Goal: Task Accomplishment & Management: Manage account settings

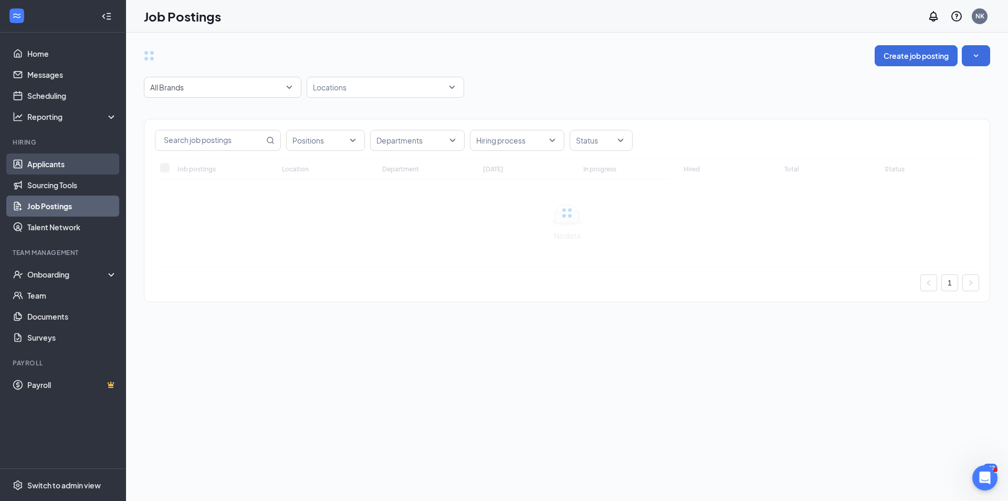
click at [72, 163] on link "Applicants" at bounding box center [72, 163] width 90 height 21
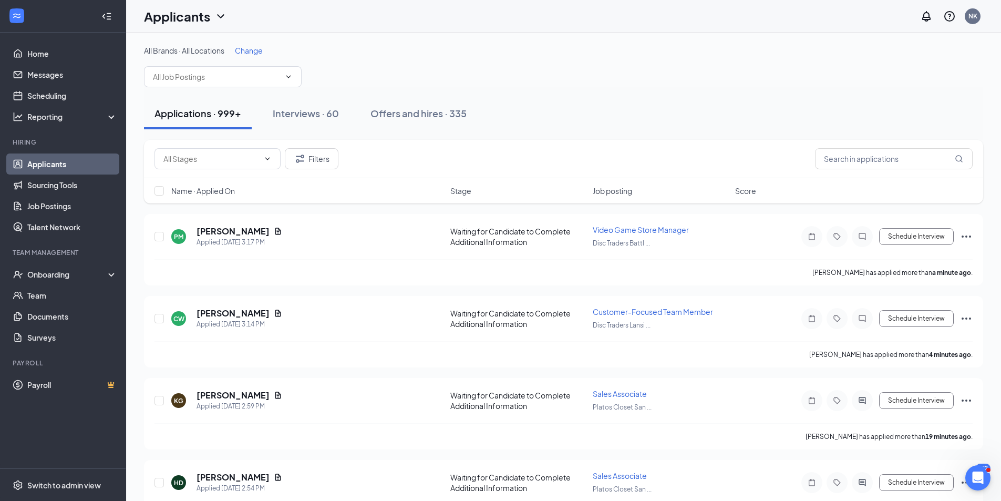
click at [253, 48] on span "Change" at bounding box center [249, 50] width 28 height 9
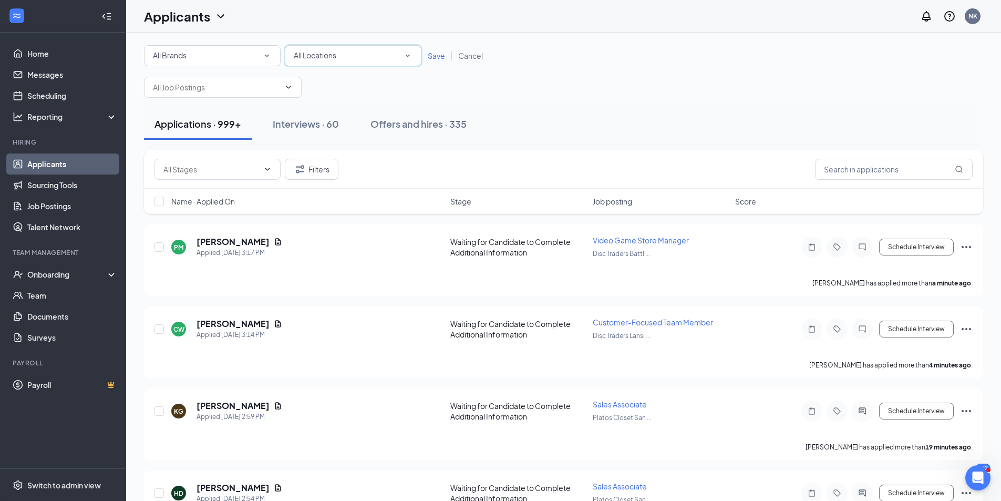
click at [392, 58] on div "All Locations" at bounding box center [353, 55] width 119 height 13
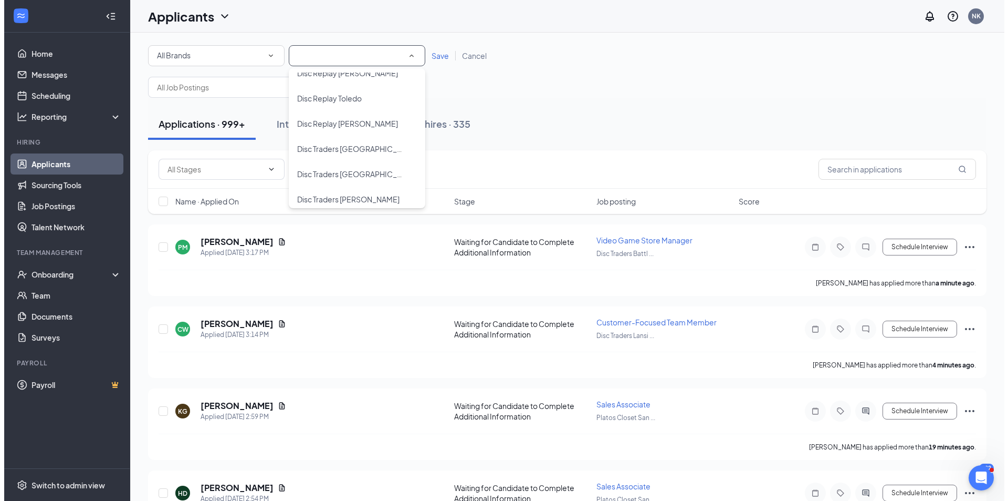
scroll to position [186, 0]
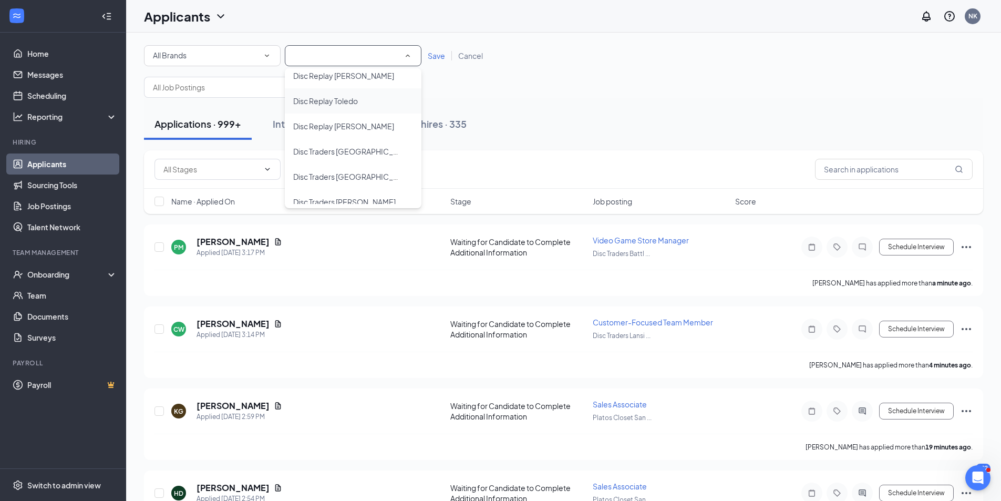
click at [363, 96] on div "Disc Replay Toledo" at bounding box center [353, 101] width 120 height 13
click at [434, 51] on span "Save" at bounding box center [436, 55] width 17 height 9
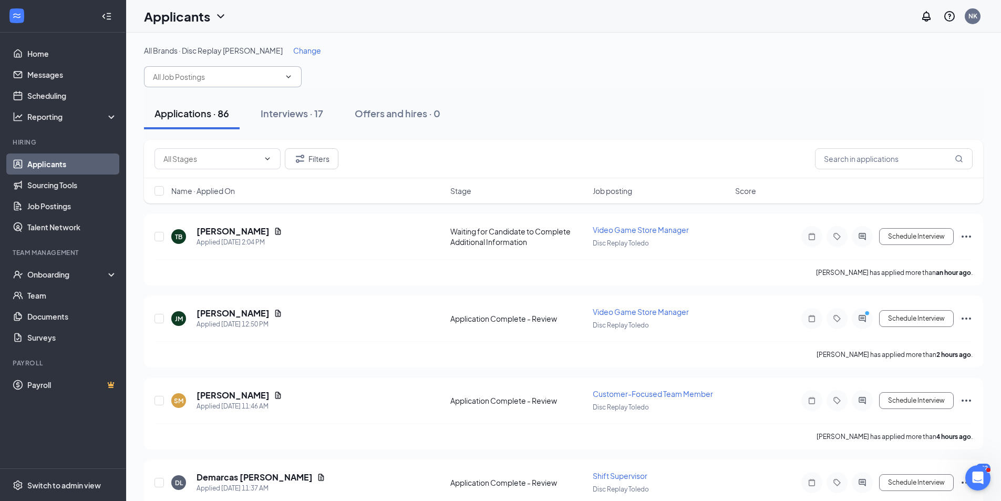
click at [289, 77] on icon "ChevronDown" at bounding box center [288, 76] width 8 height 8
click at [289, 82] on span at bounding box center [223, 76] width 158 height 21
click at [263, 69] on span at bounding box center [223, 76] width 158 height 21
click at [198, 77] on input "text" at bounding box center [216, 77] width 127 height 12
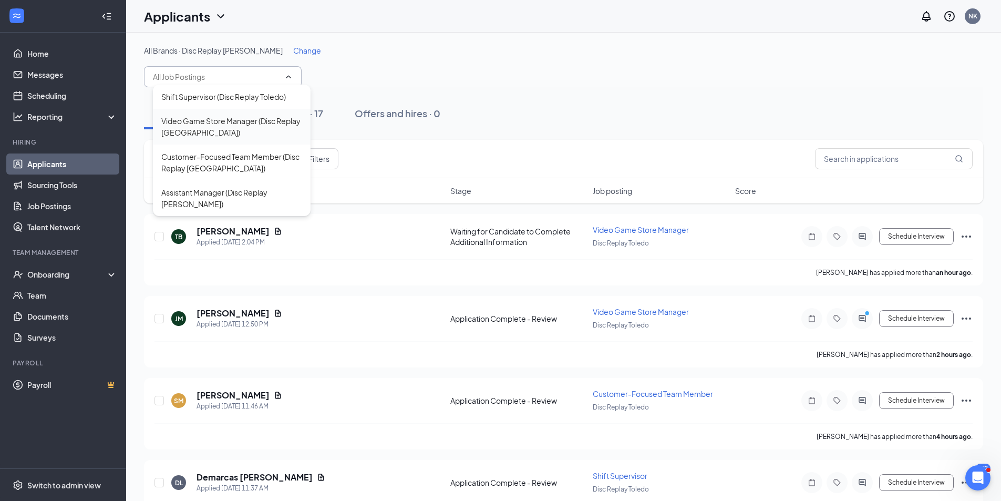
click at [268, 115] on div "Video Game Store Manager (Disc Replay [GEOGRAPHIC_DATA])" at bounding box center [232, 127] width 158 height 36
type input "Video Game Store Manager (Disc Replay [GEOGRAPHIC_DATA])"
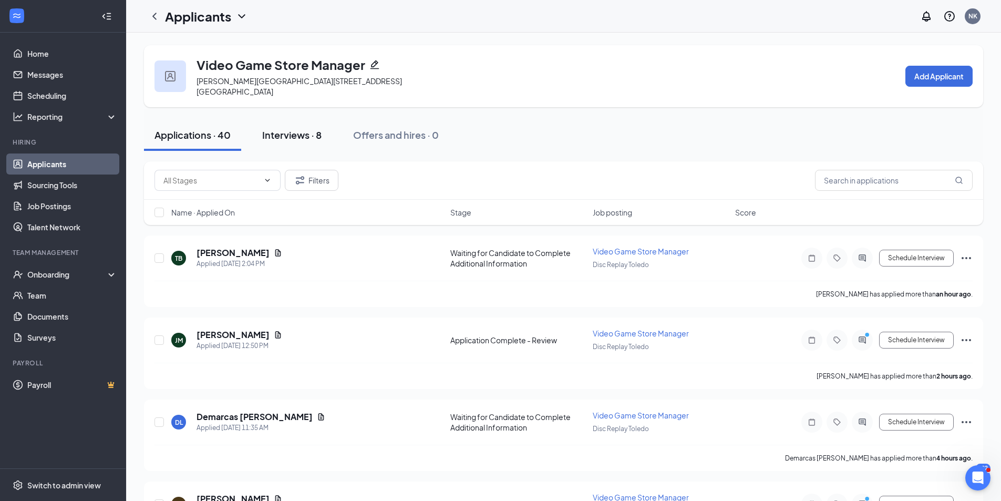
click at [290, 128] on div "Interviews · 8" at bounding box center [291, 134] width 59 height 13
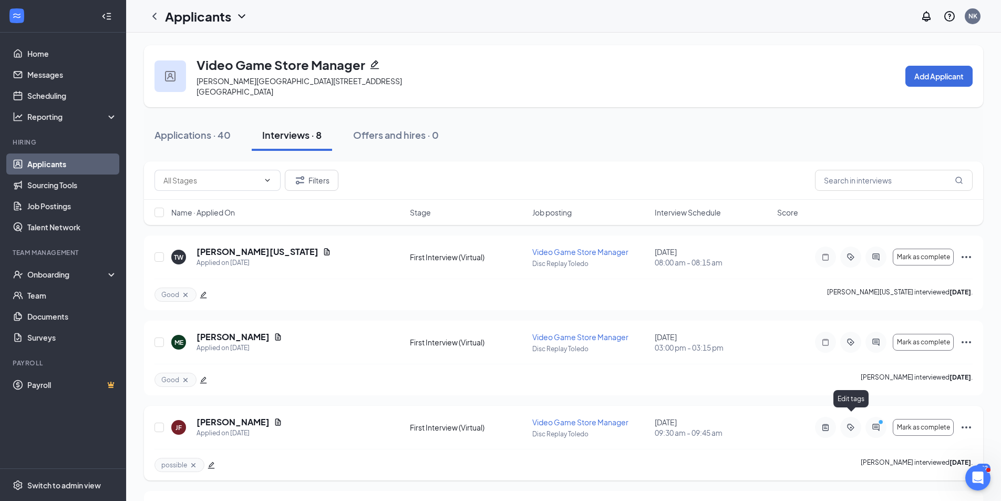
click at [874, 423] on div at bounding box center [875, 427] width 21 height 21
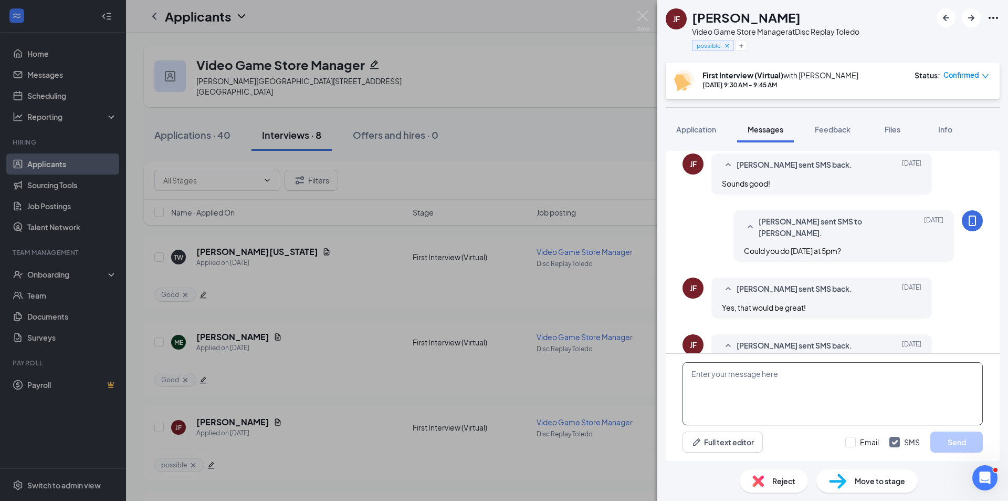
scroll to position [480, 0]
click at [741, 398] on textarea at bounding box center [833, 393] width 300 height 63
click at [699, 123] on button "Application" at bounding box center [696, 129] width 61 height 26
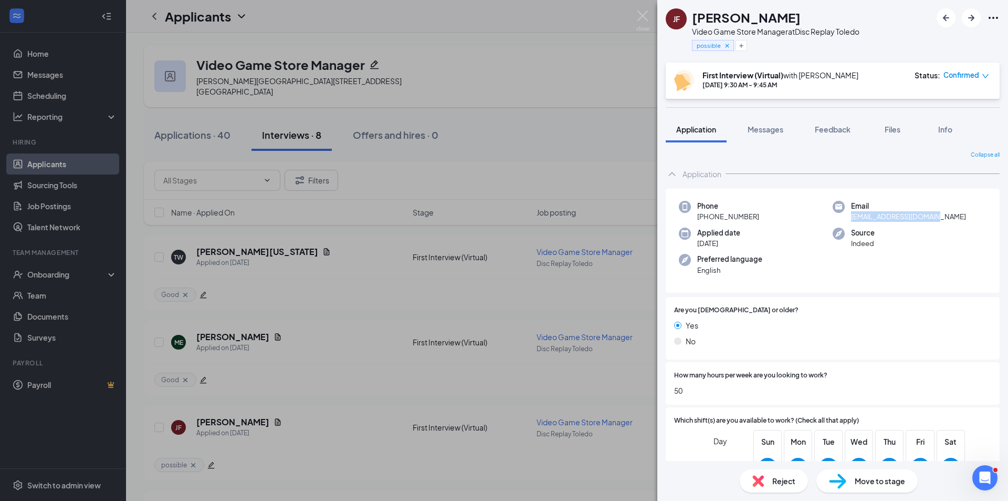
drag, startPoint x: 937, startPoint y: 216, endPoint x: 846, endPoint y: 223, distance: 91.7
click at [846, 223] on div "Phone [PHONE_NUMBER] Email [EMAIL_ADDRESS][DOMAIN_NAME] Applied date [DATE] Sou…" at bounding box center [833, 241] width 334 height 105
copy span "[EMAIL_ADDRESS][DOMAIN_NAME]"
click at [776, 124] on span "Messages" at bounding box center [766, 128] width 36 height 9
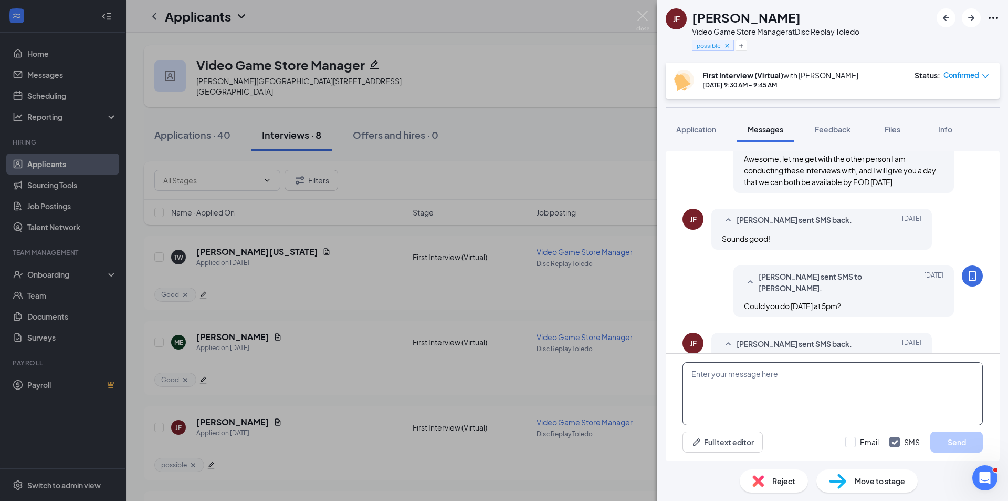
click at [732, 394] on textarea at bounding box center [833, 393] width 300 height 63
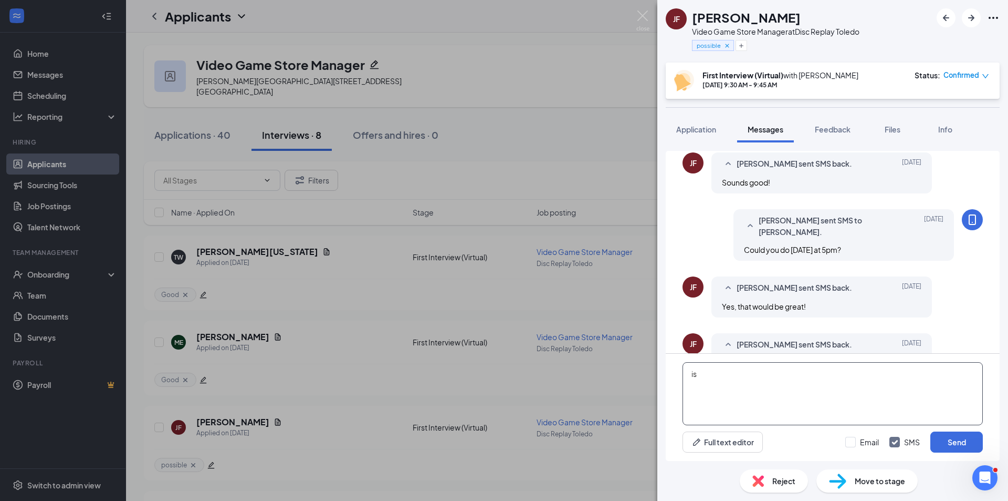
paste textarea "[EMAIL_ADDRESS][DOMAIN_NAME]"
type textarea "is [EMAIL_ADDRESS][DOMAIN_NAME] a good email to send the invite to?"
click at [964, 442] on button "Send" at bounding box center [957, 441] width 53 height 21
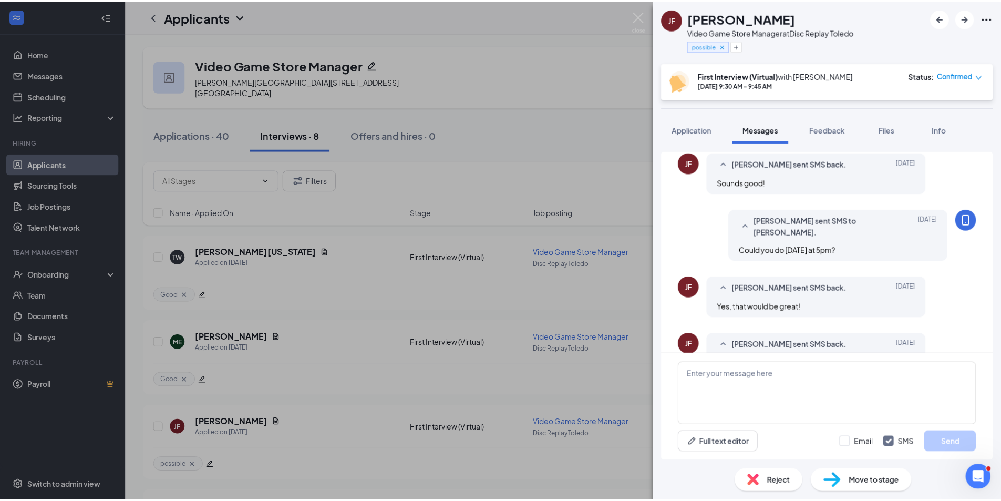
scroll to position [548, 0]
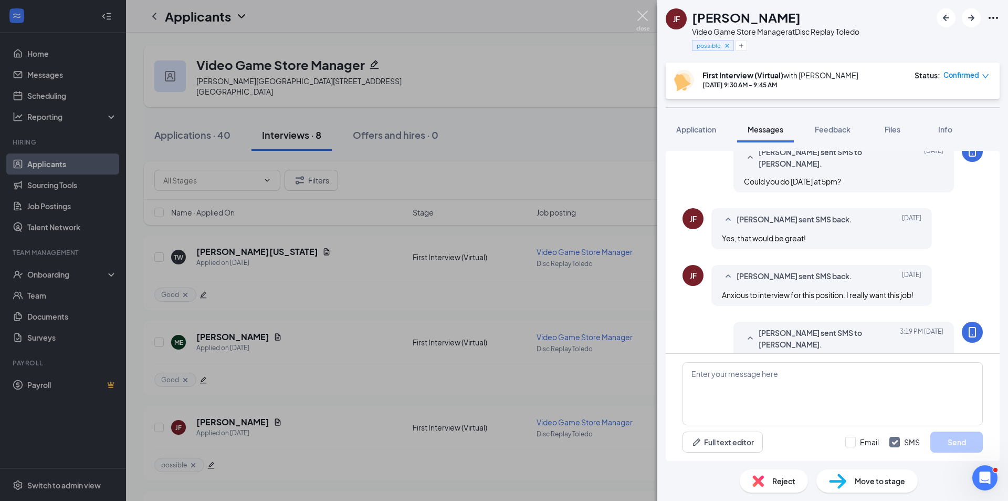
click at [646, 13] on img at bounding box center [643, 21] width 13 height 20
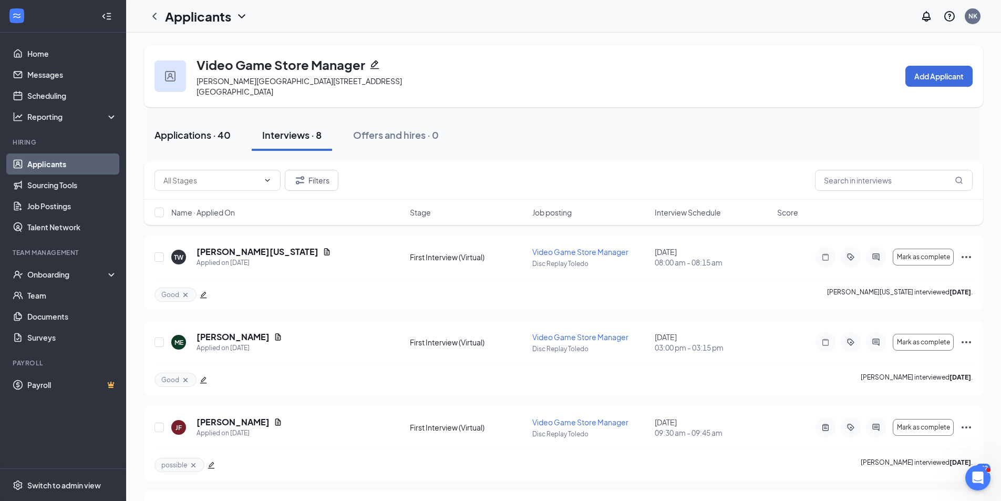
click at [195, 130] on div "Applications · 40" at bounding box center [192, 134] width 76 height 13
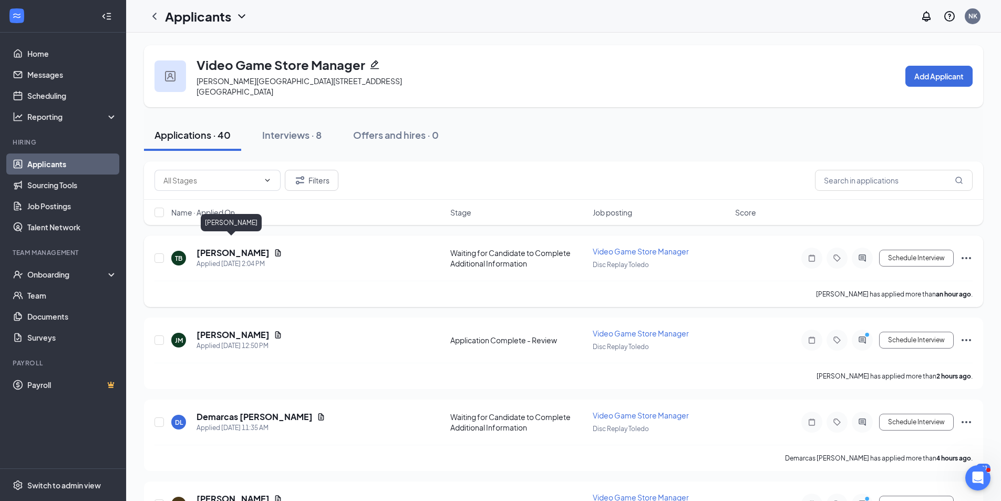
click at [238, 247] on h5 "[PERSON_NAME]" at bounding box center [232, 253] width 73 height 12
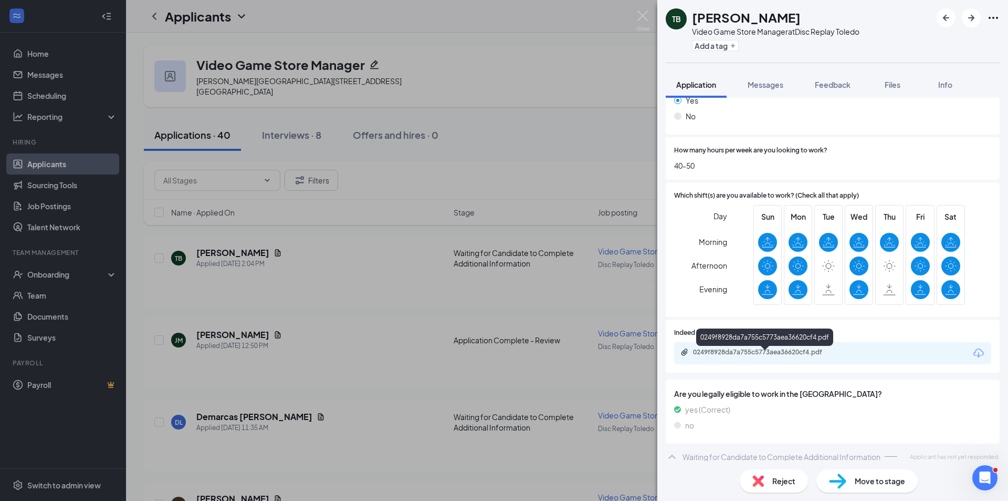
scroll to position [186, 0]
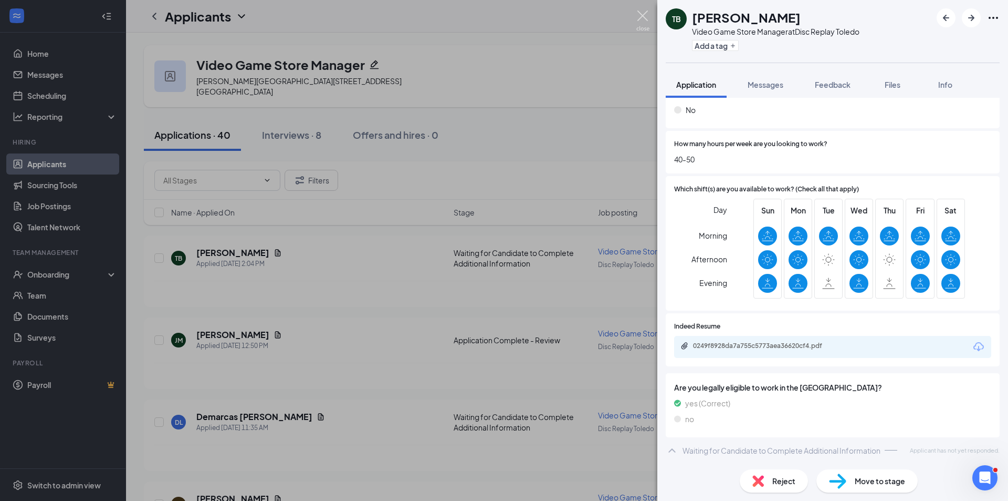
click at [640, 15] on img at bounding box center [643, 21] width 13 height 20
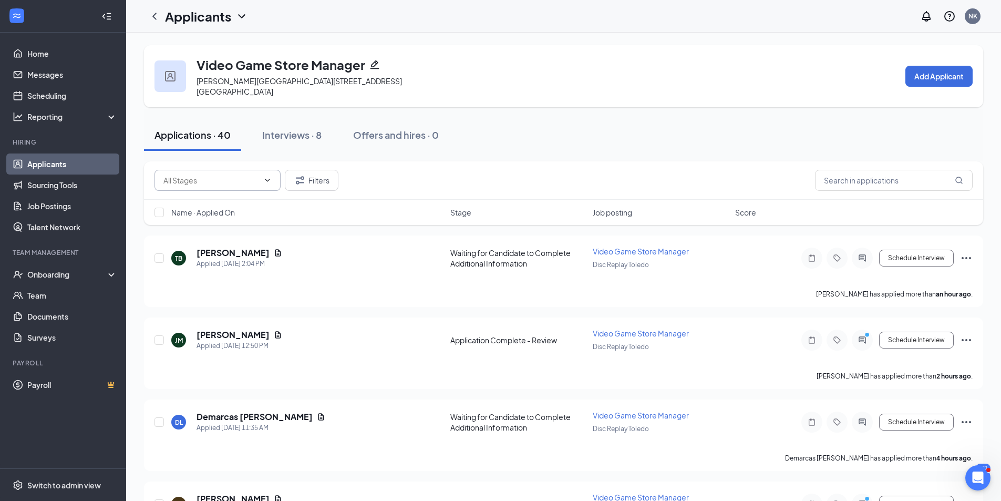
click at [245, 174] on input "text" at bounding box center [211, 180] width 96 height 12
click at [238, 245] on div "Application Complete - Review (33)" at bounding box center [226, 253] width 109 height 23
type input "Application Complete - Review (33)"
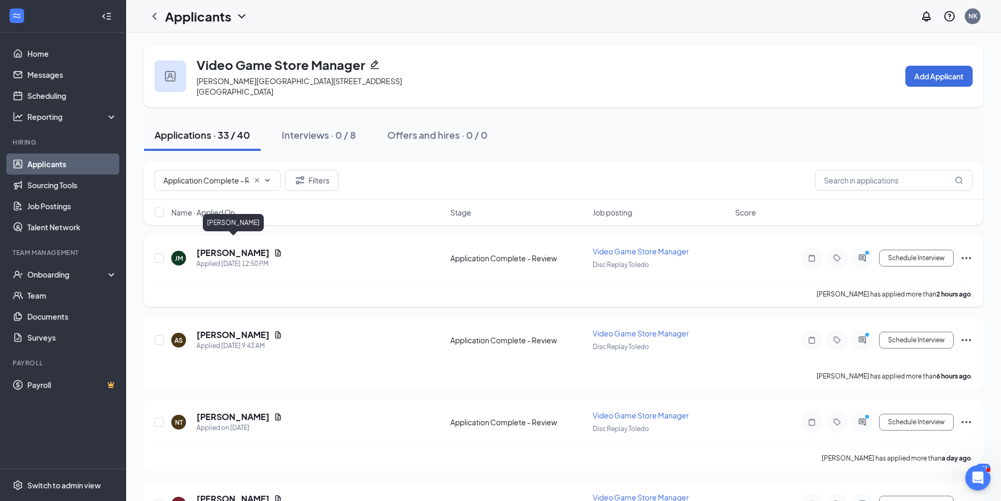
click at [234, 247] on h5 "[PERSON_NAME]" at bounding box center [232, 253] width 73 height 12
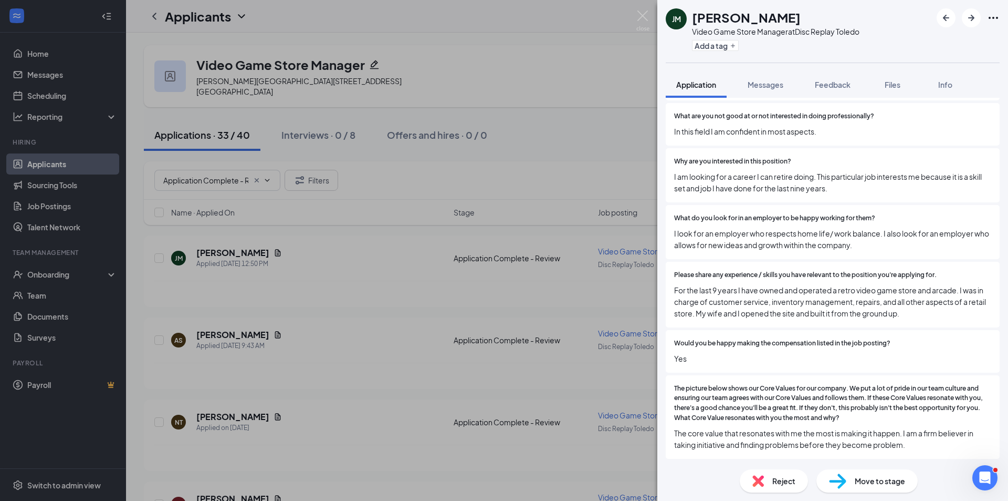
scroll to position [658, 0]
click at [724, 50] on button "Add a tag" at bounding box center [715, 45] width 47 height 11
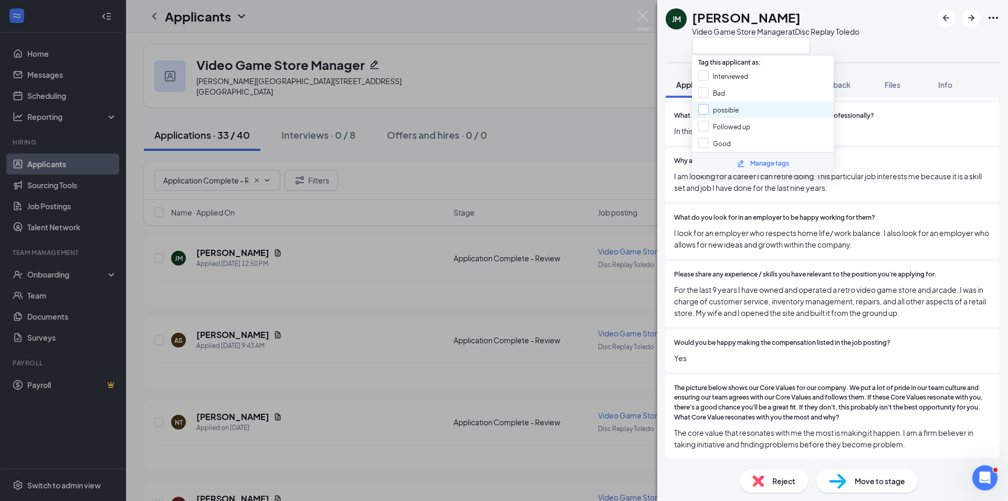
click at [730, 114] on input "possible" at bounding box center [719, 110] width 40 height 12
checkbox input "true"
click at [897, 33] on div "[PERSON_NAME] Video Game Store Manager at Disc Replay [GEOGRAPHIC_DATA]" at bounding box center [833, 31] width 351 height 63
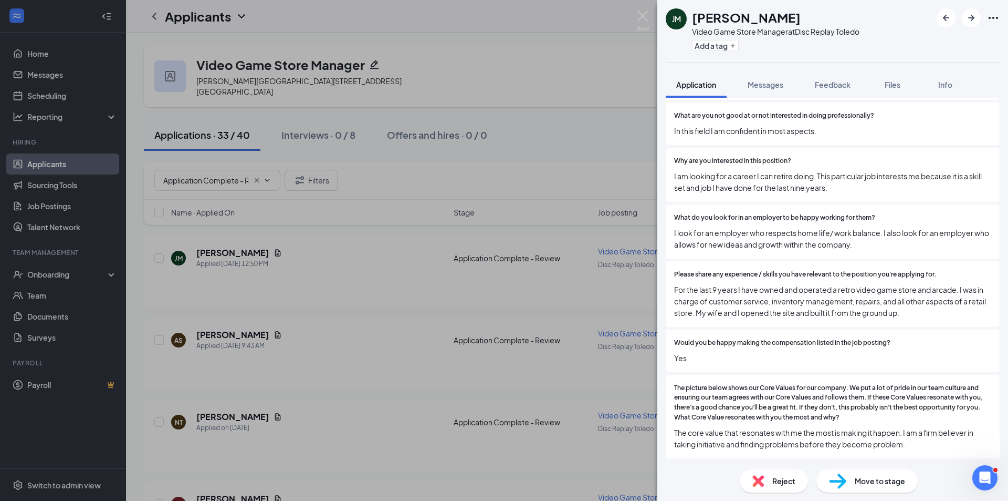
scroll to position [653, 0]
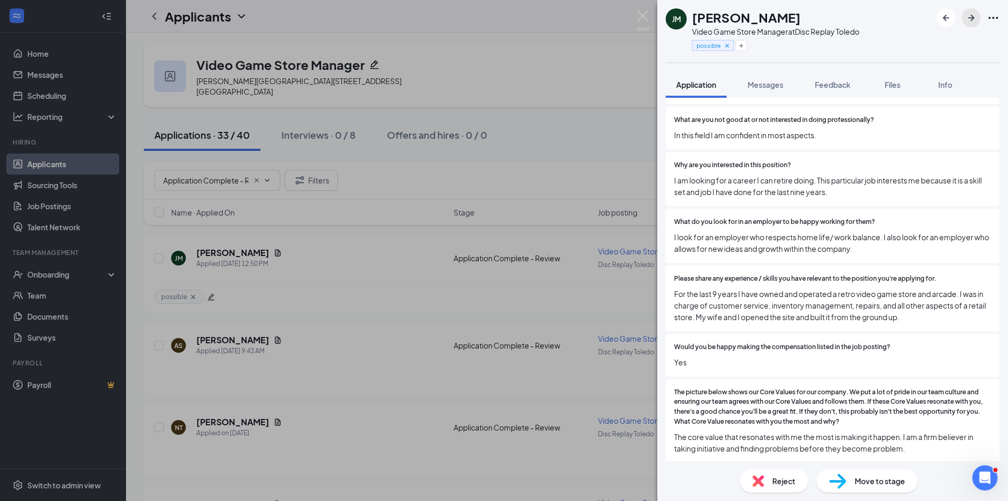
click at [971, 18] on icon "ArrowRight" at bounding box center [972, 18] width 6 height 6
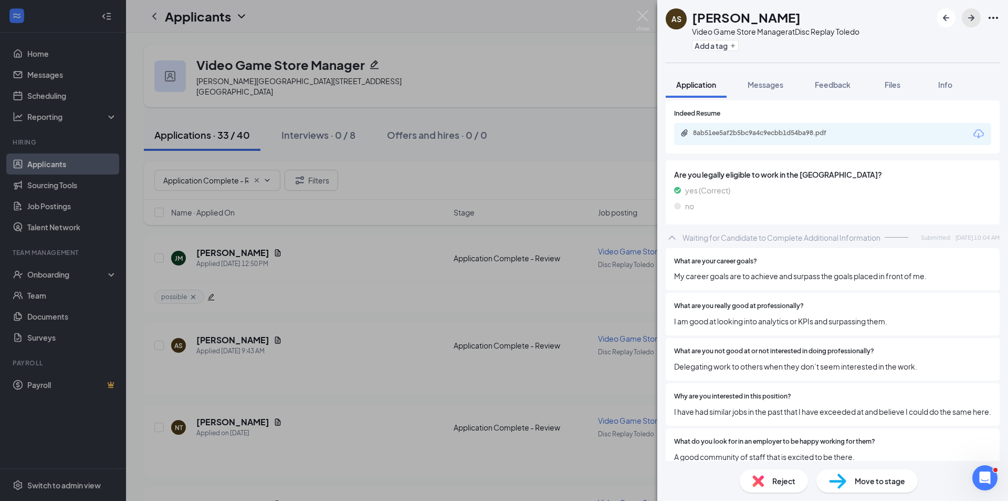
scroll to position [471, 0]
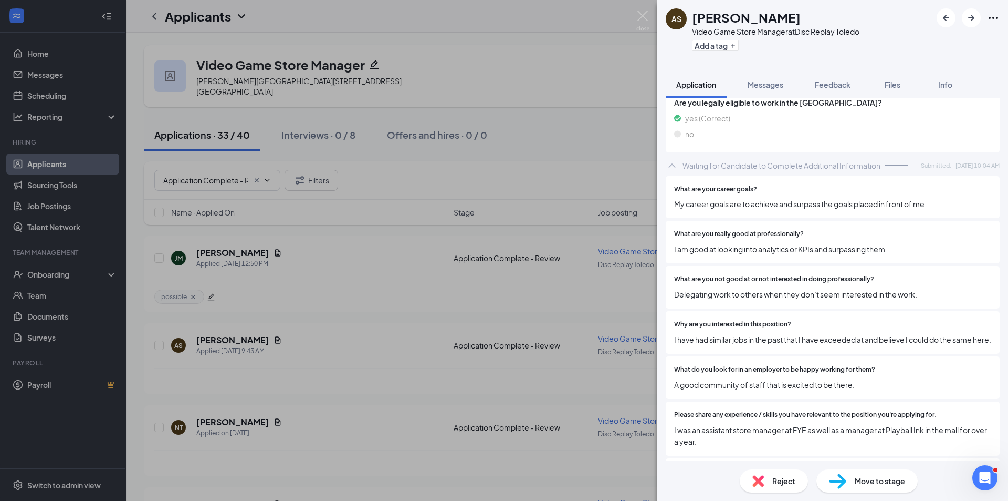
click at [766, 480] on div "Reject" at bounding box center [774, 480] width 68 height 23
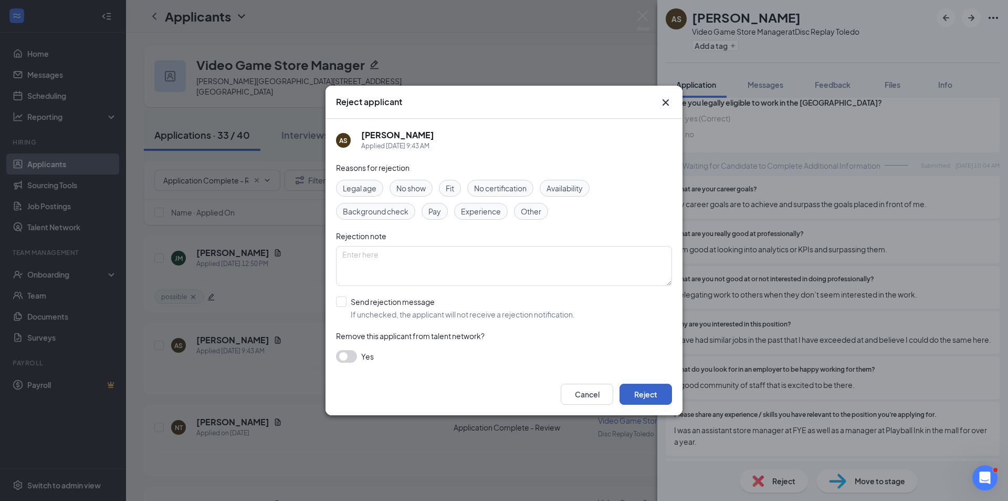
click at [654, 390] on button "Reject" at bounding box center [646, 393] width 53 height 21
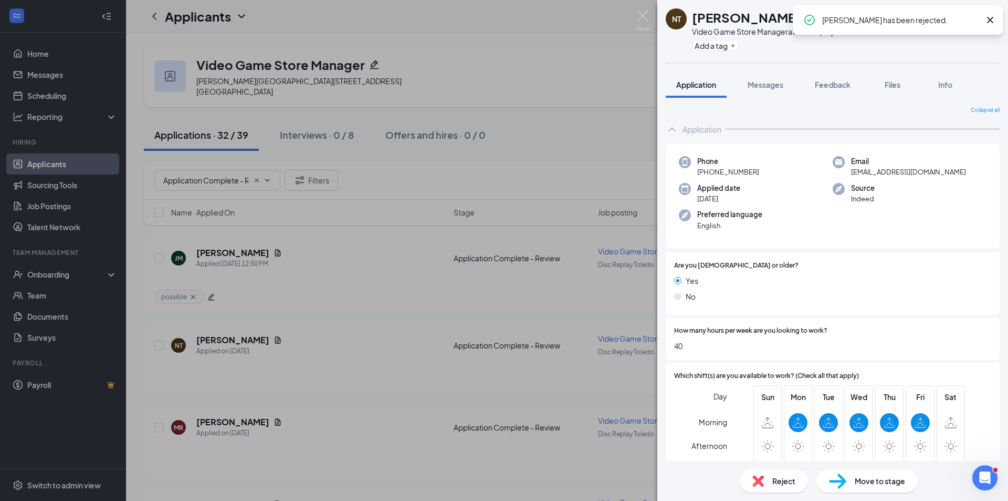
scroll to position [175, 0]
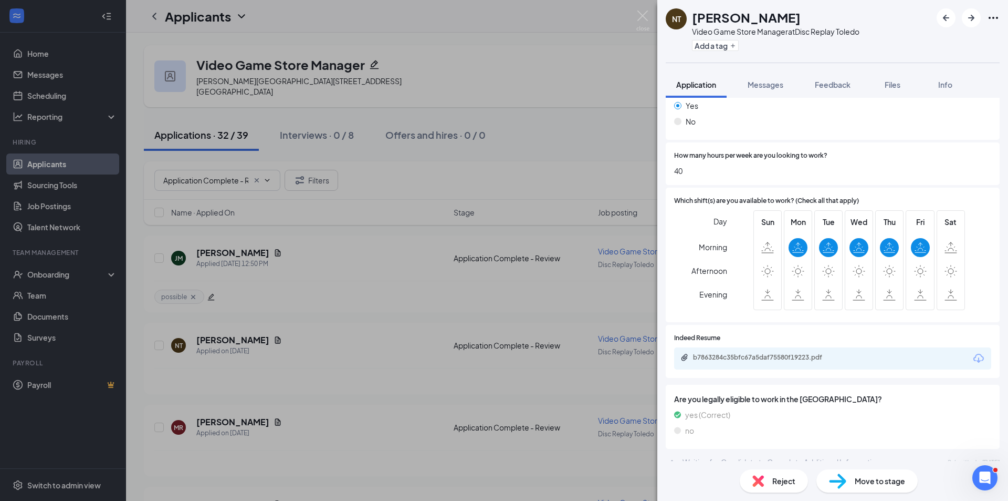
click at [786, 479] on span "Reject" at bounding box center [784, 481] width 23 height 12
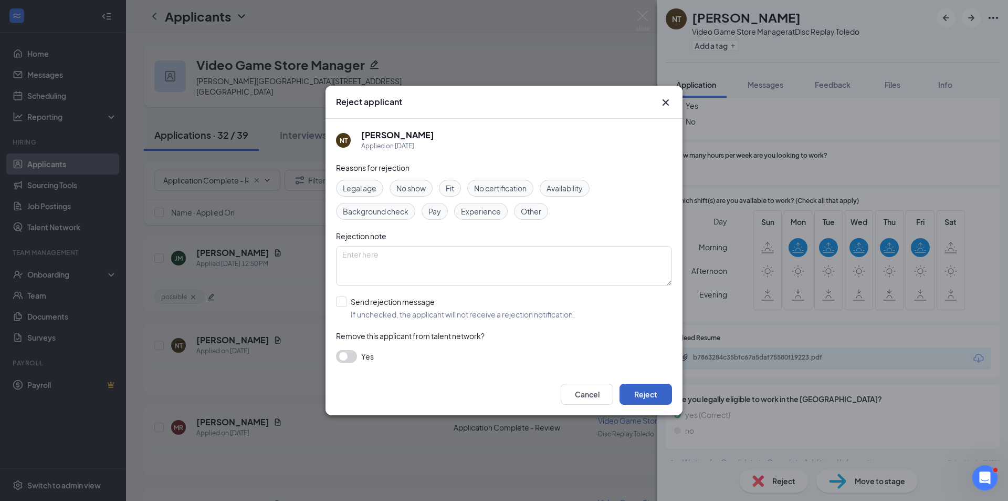
click at [657, 400] on button "Reject" at bounding box center [646, 393] width 53 height 21
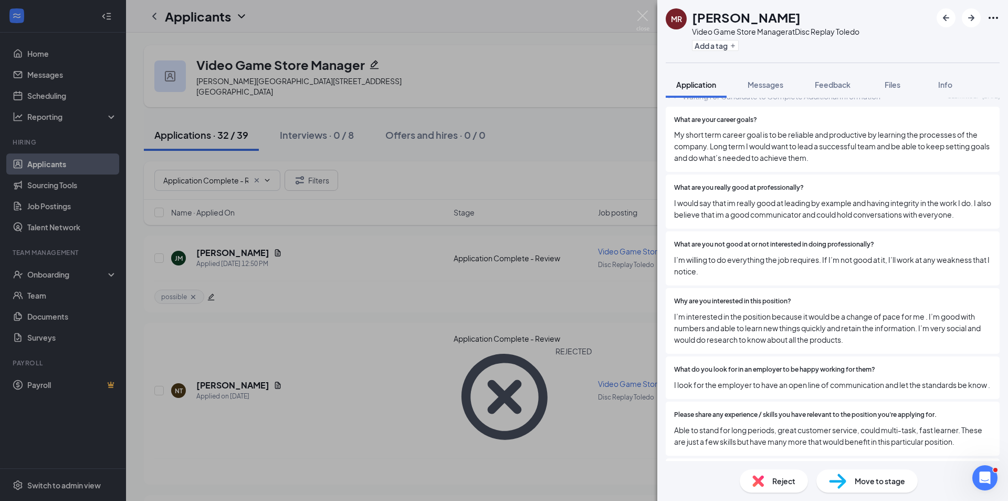
scroll to position [365, 0]
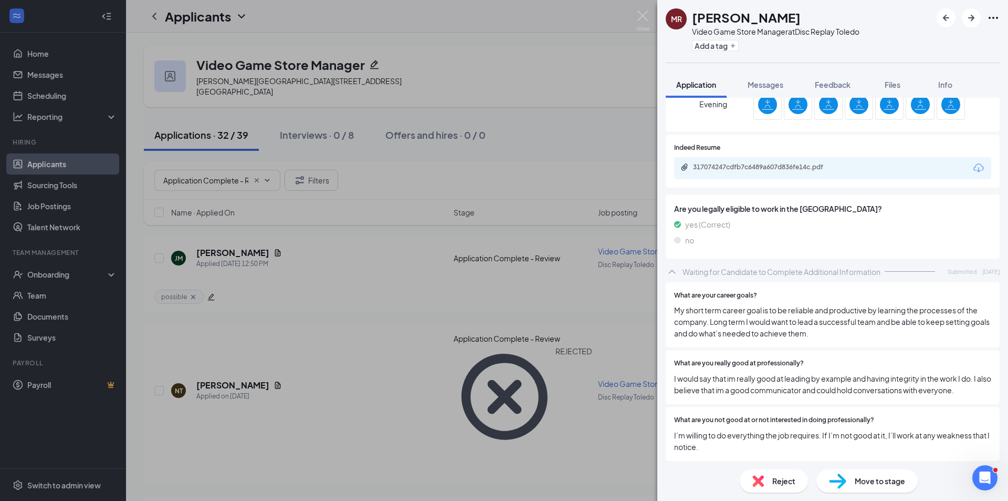
click at [710, 176] on div "317074247cdfb7c6489a607d836fe14c.pdf" at bounding box center [832, 168] width 317 height 22
click at [723, 172] on div "317074247cdfb7c6489a607d836fe14c.pdf" at bounding box center [766, 168] width 170 height 10
click at [801, 486] on div "Reject" at bounding box center [774, 480] width 68 height 23
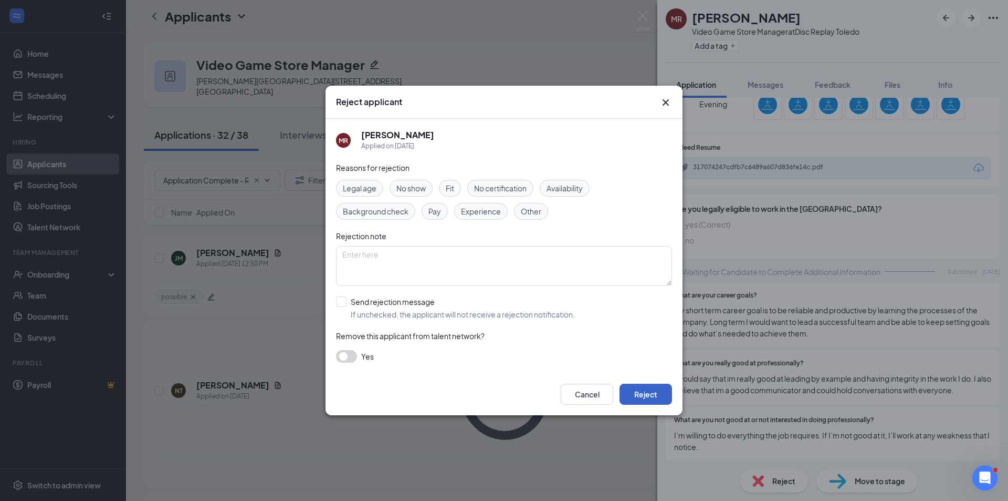
click at [671, 399] on button "Reject" at bounding box center [646, 393] width 53 height 21
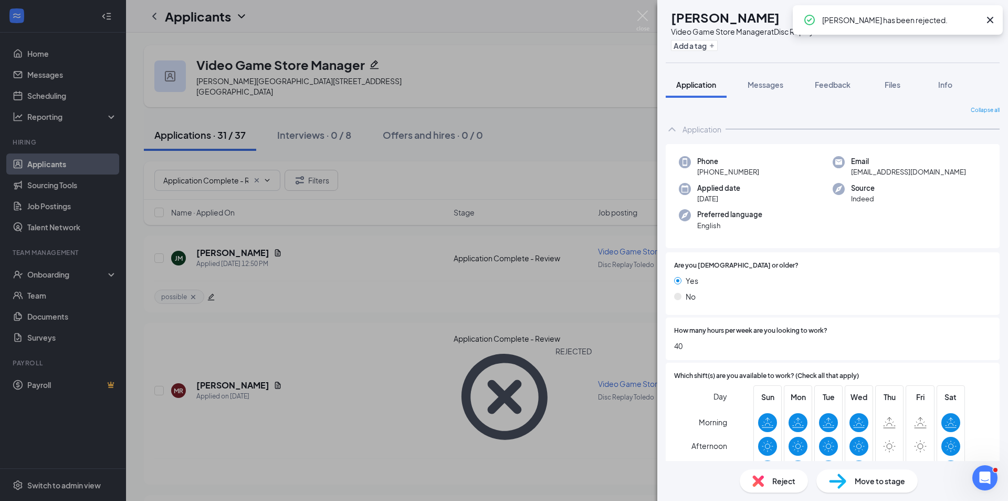
scroll to position [175, 0]
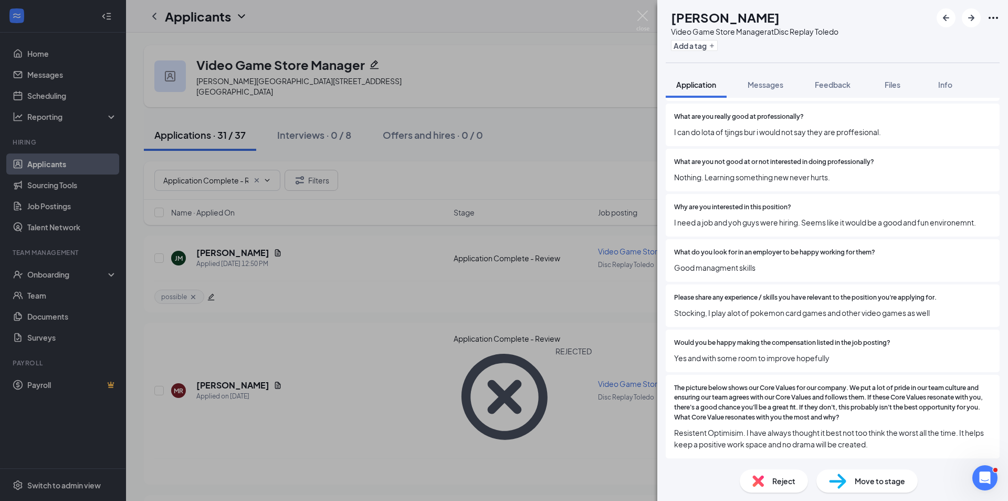
click at [788, 486] on div "Reject" at bounding box center [774, 480] width 68 height 23
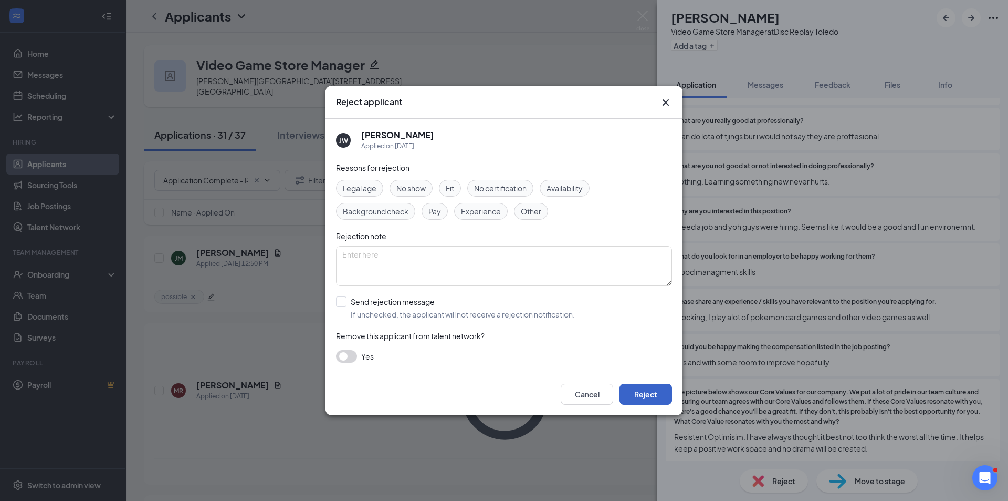
click at [659, 396] on button "Reject" at bounding box center [646, 393] width 53 height 21
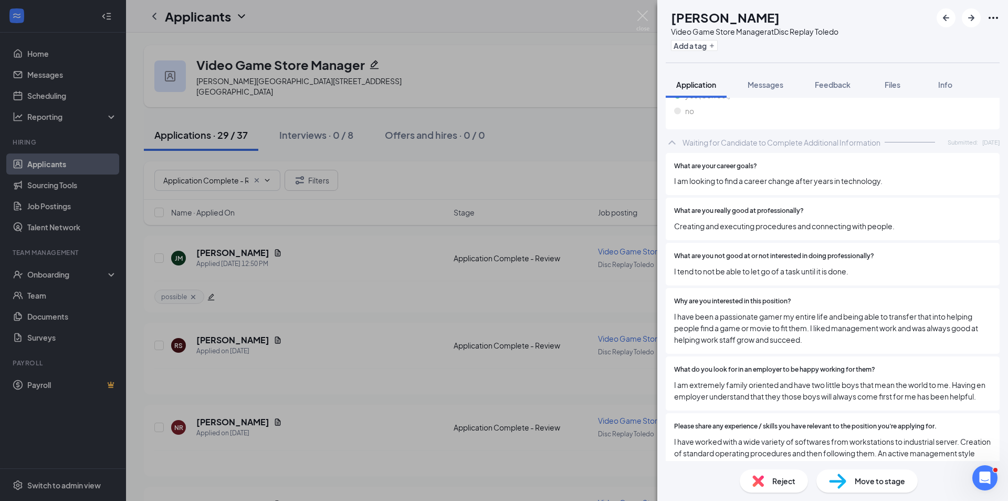
scroll to position [319, 0]
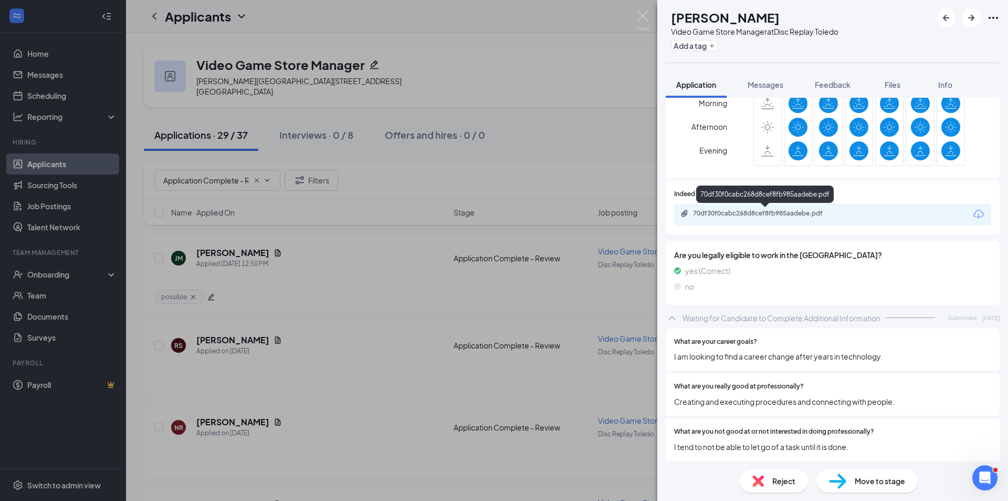
click at [775, 212] on div "70df30f0cabc268d8cef8fb985aadebe.pdf" at bounding box center [766, 213] width 147 height 8
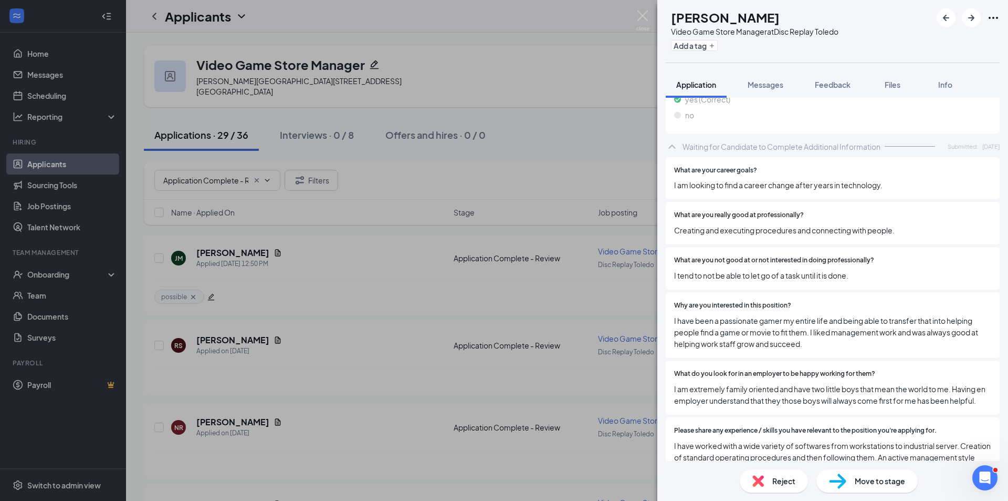
scroll to position [315, 0]
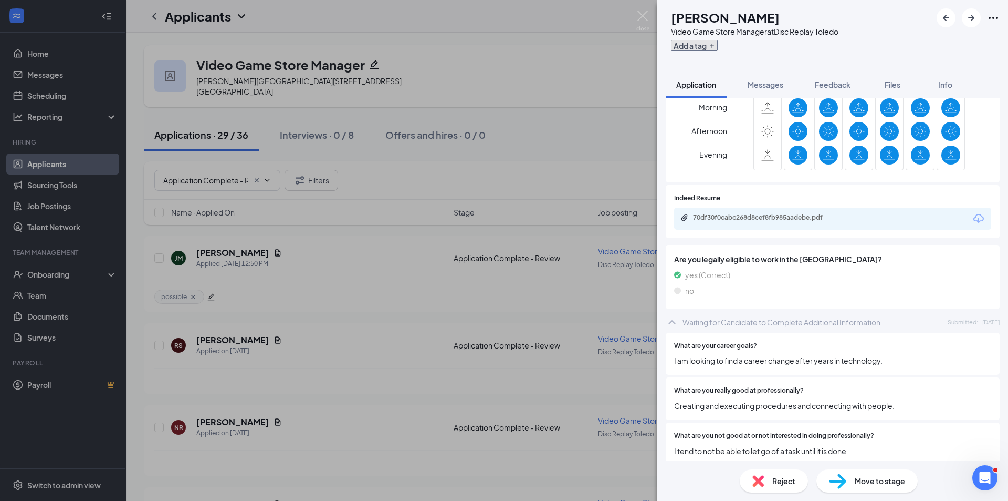
click at [701, 43] on button "Add a tag" at bounding box center [694, 45] width 47 height 11
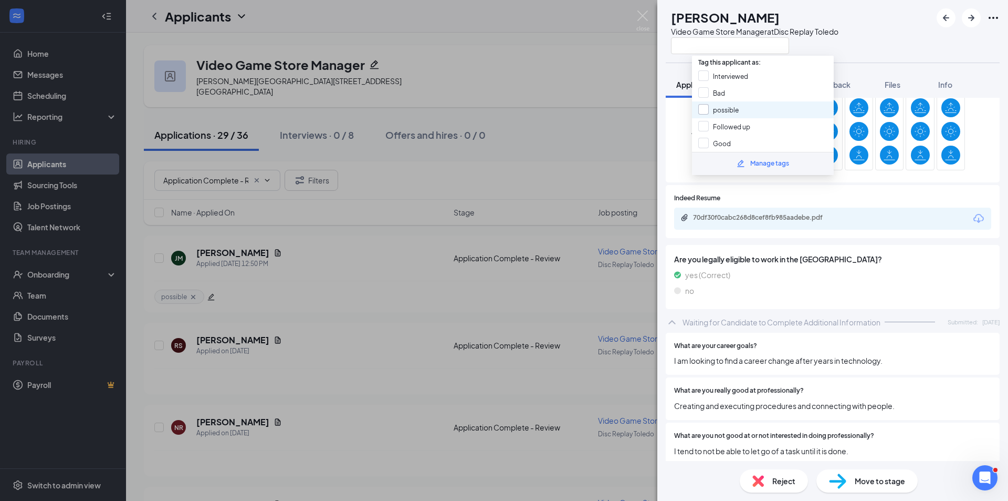
click at [730, 110] on input "possible" at bounding box center [719, 110] width 40 height 12
checkbox input "true"
click at [891, 48] on div "RS [PERSON_NAME] Video Game Store Manager at Disc Replay [GEOGRAPHIC_DATA]" at bounding box center [833, 31] width 351 height 63
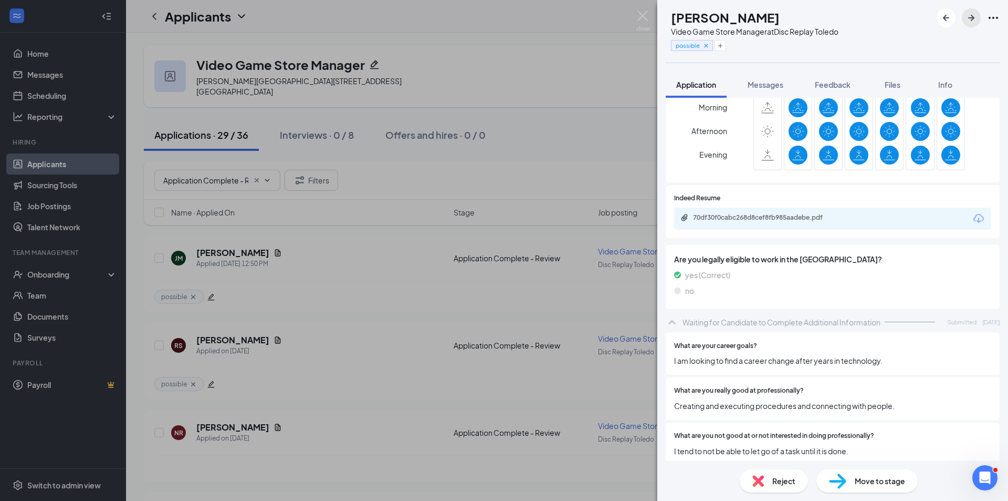
click at [973, 22] on icon "ArrowRight" at bounding box center [971, 18] width 13 height 13
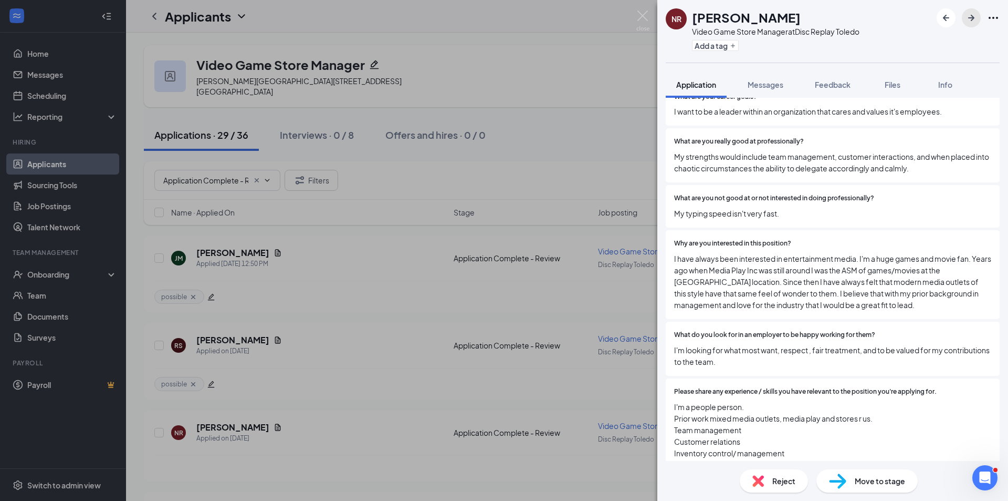
scroll to position [213, 0]
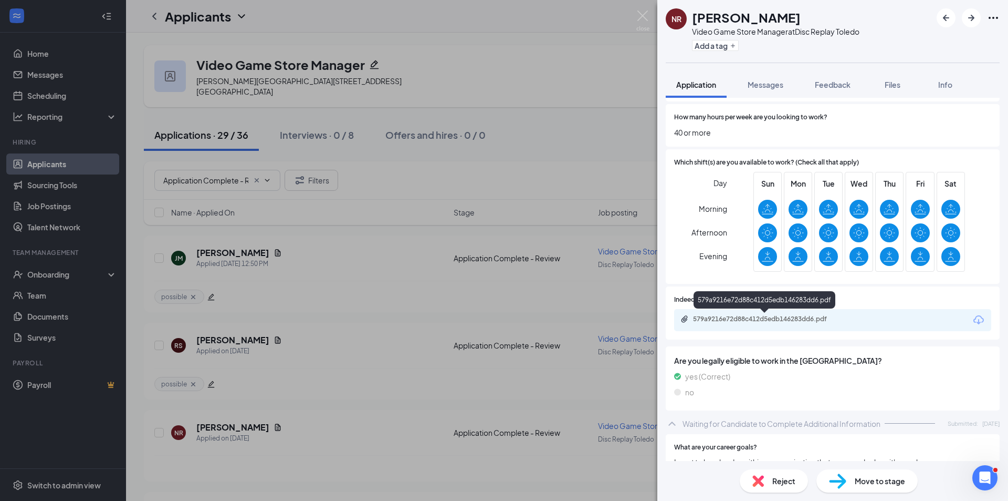
click at [786, 321] on div "579a9216e72d88c412d5edb146283dd6.pdf" at bounding box center [766, 319] width 147 height 8
click at [797, 484] on div "Reject" at bounding box center [774, 480] width 68 height 23
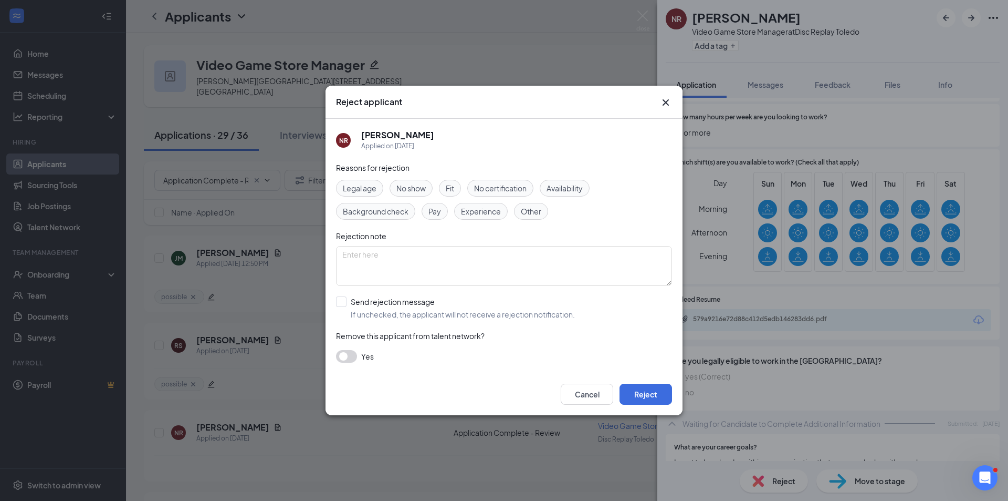
click at [668, 405] on div "Cancel Reject" at bounding box center [504, 394] width 357 height 42
click at [647, 389] on button "Reject" at bounding box center [646, 393] width 53 height 21
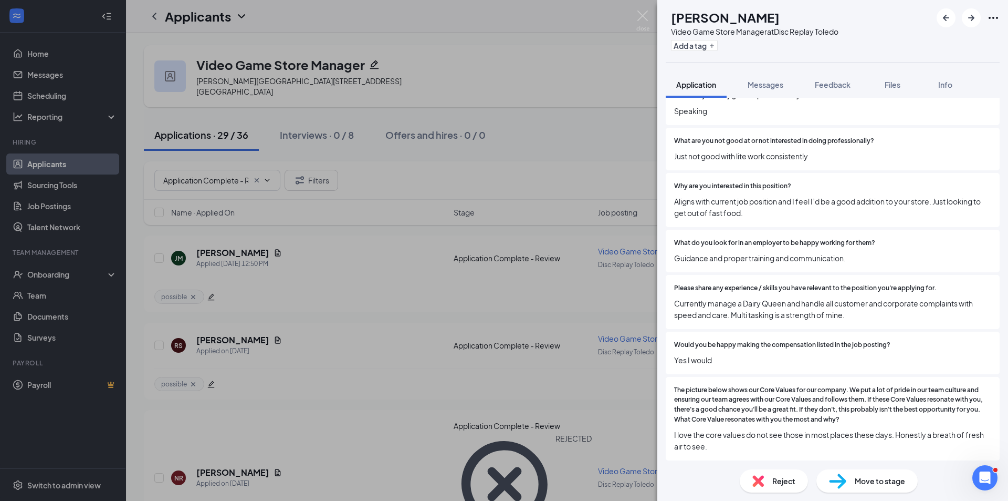
scroll to position [611, 0]
click at [782, 478] on span "Reject" at bounding box center [784, 481] width 23 height 12
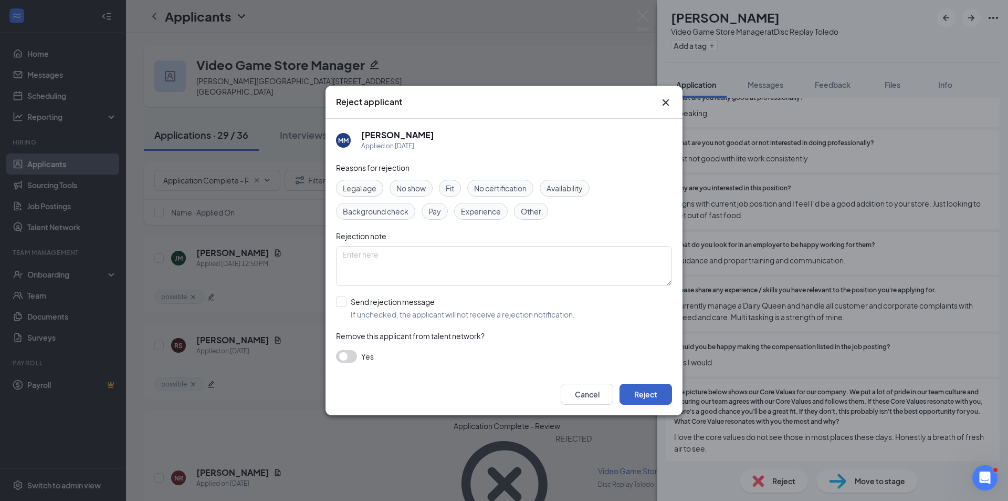
click at [634, 399] on button "Reject" at bounding box center [646, 393] width 53 height 21
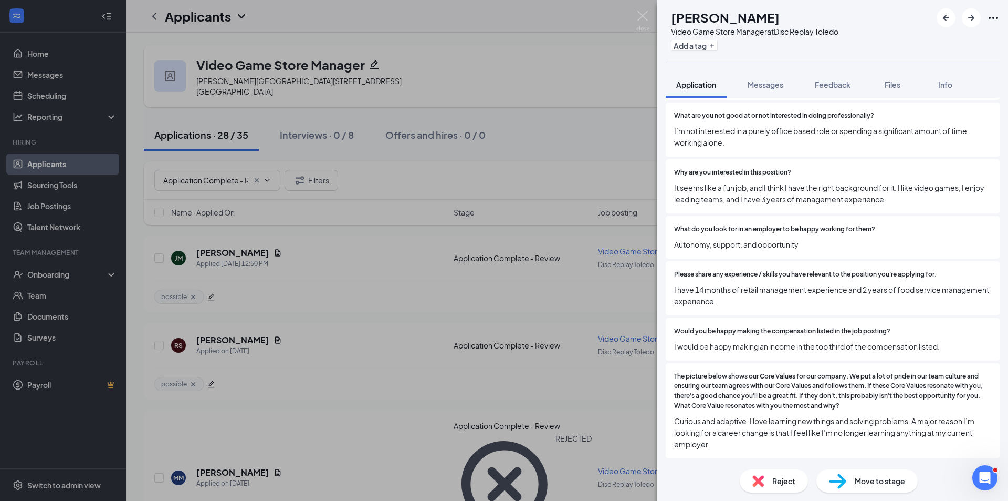
scroll to position [460, 0]
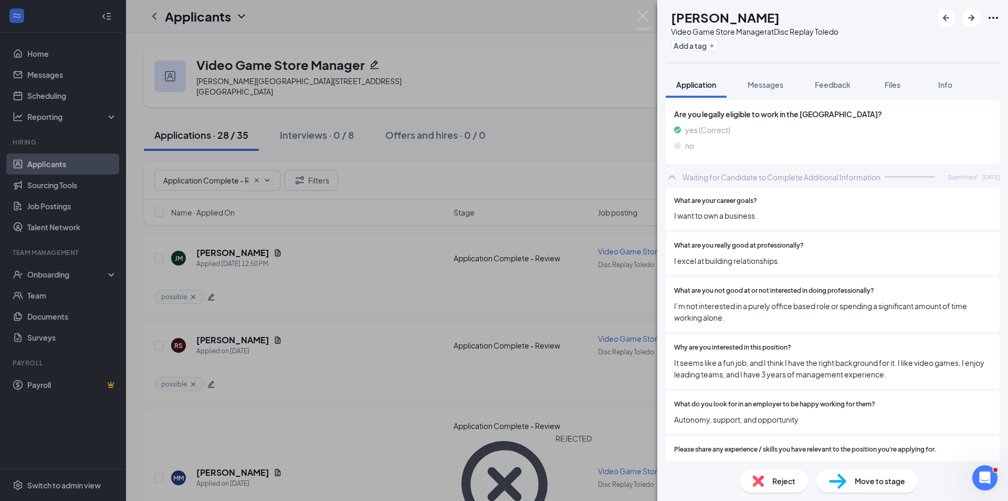
click at [763, 480] on img at bounding box center [759, 481] width 12 height 12
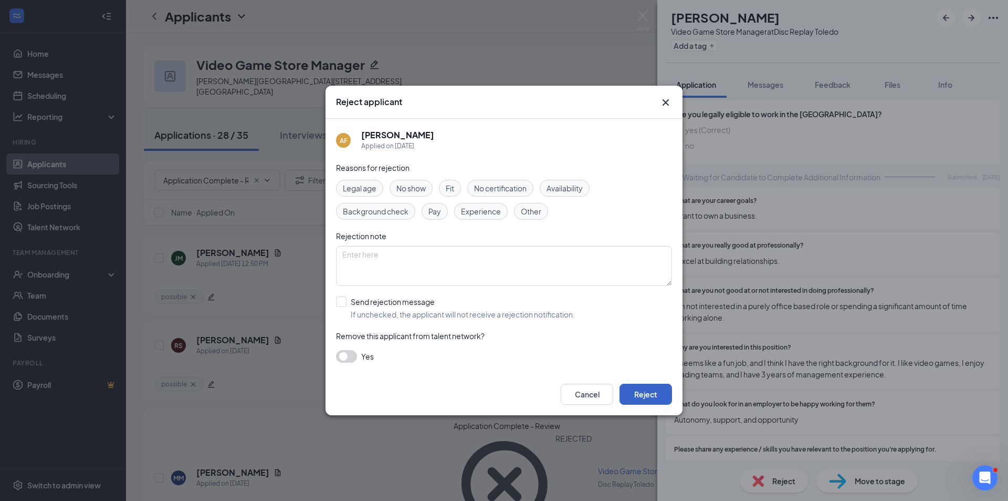
click at [652, 388] on button "Reject" at bounding box center [646, 393] width 53 height 21
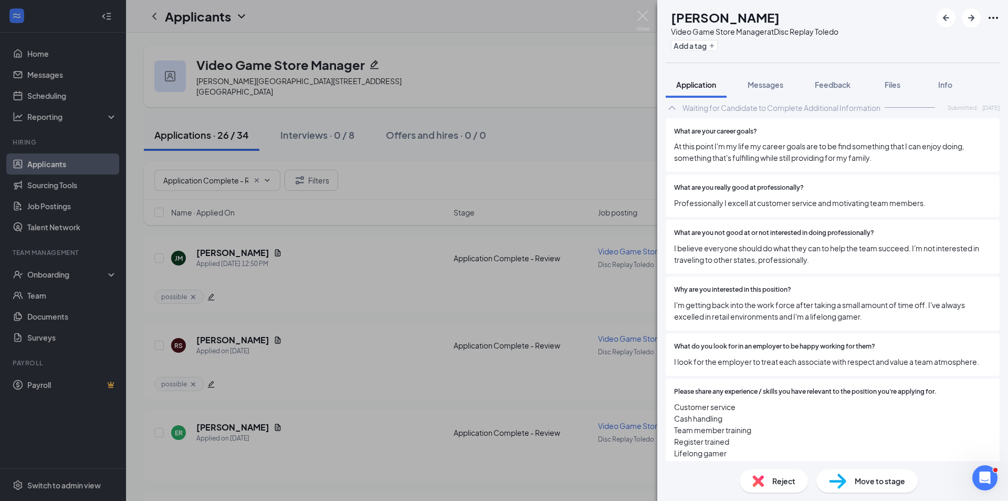
scroll to position [179, 0]
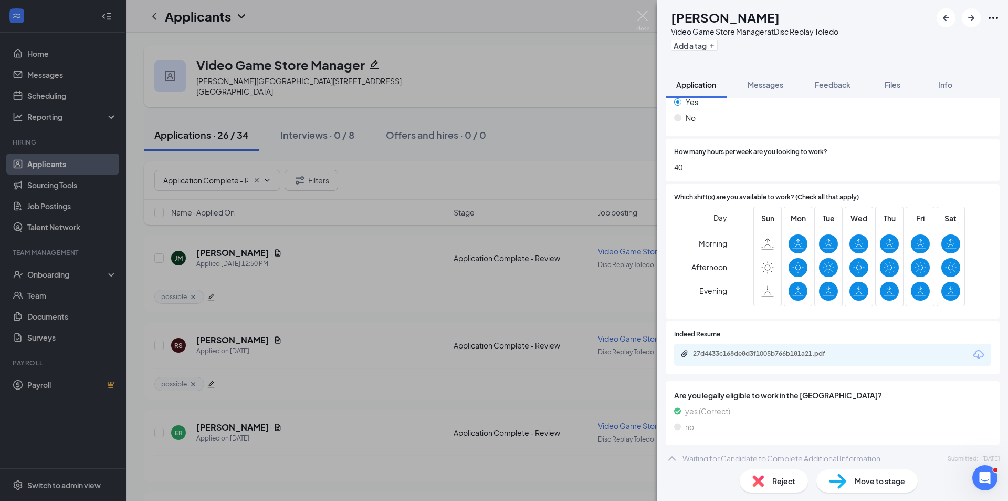
click at [826, 360] on div "27d4433c168de8d3f1005b766b181a21.pdf" at bounding box center [832, 355] width 317 height 22
click at [774, 487] on div "Reject" at bounding box center [774, 480] width 68 height 23
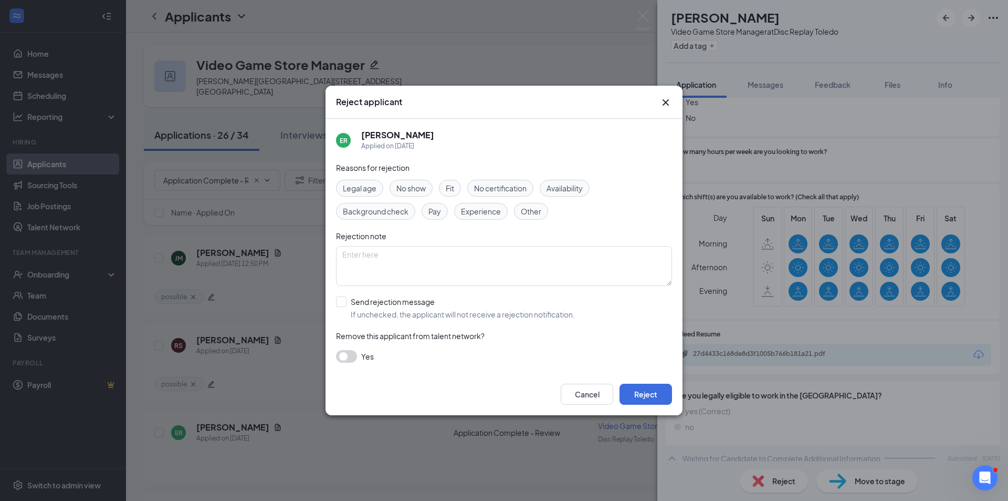
click at [667, 106] on icon "Cross" at bounding box center [666, 102] width 13 height 13
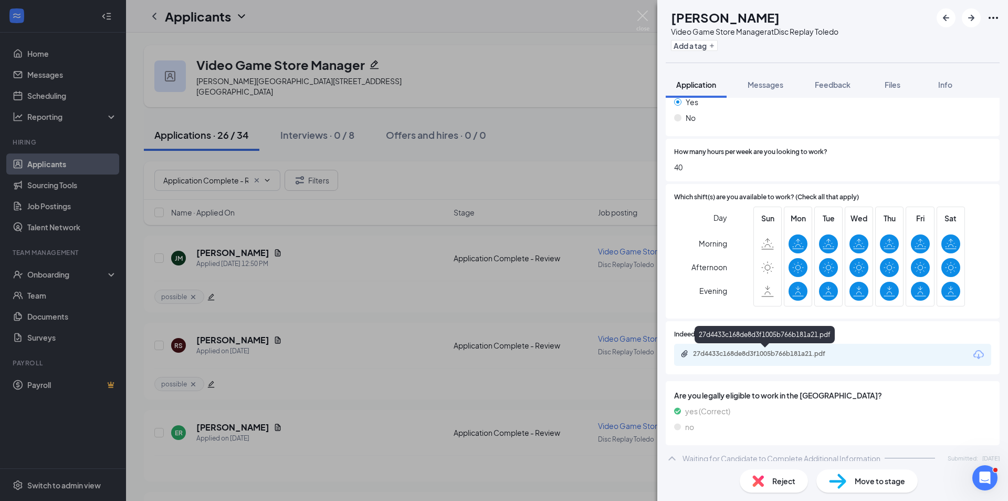
click at [744, 351] on div "27d4433c168de8d3f1005b766b181a21.pdf" at bounding box center [766, 353] width 147 height 8
click at [790, 487] on div "Reject" at bounding box center [774, 480] width 68 height 23
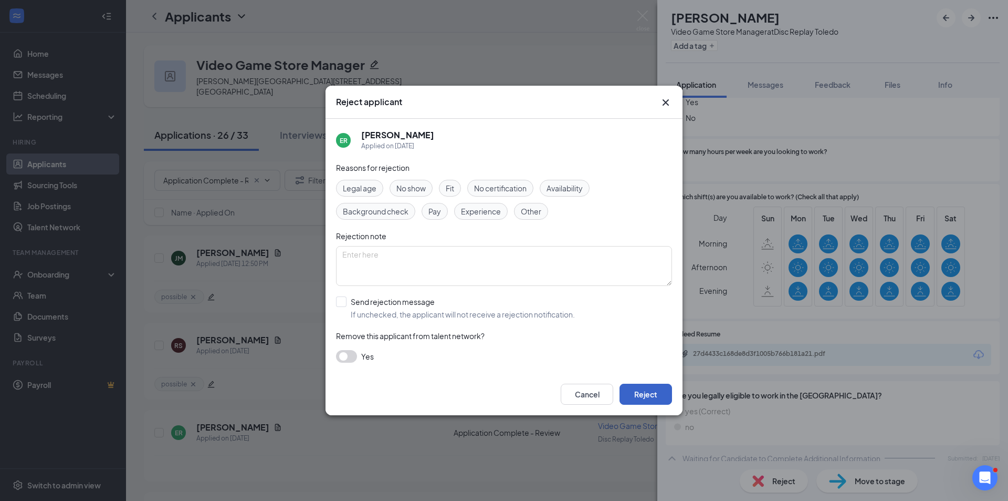
click at [641, 391] on button "Reject" at bounding box center [646, 393] width 53 height 21
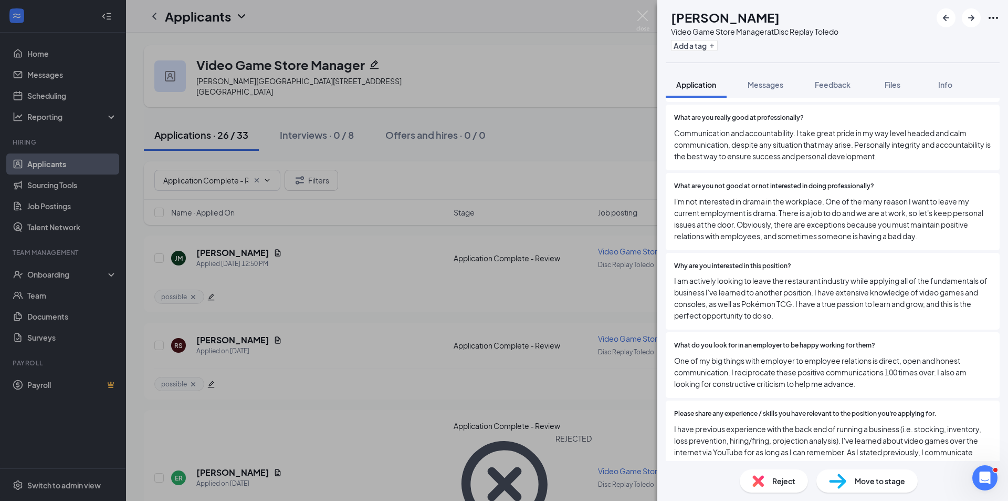
scroll to position [248, 0]
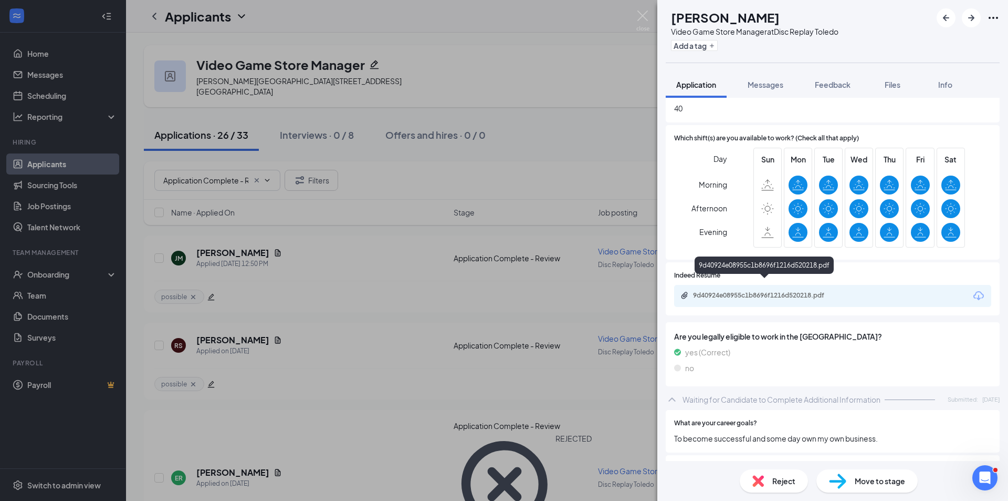
click at [725, 291] on div "9d40924e08955c1b8696f1216d520218.pdf" at bounding box center [766, 295] width 147 height 8
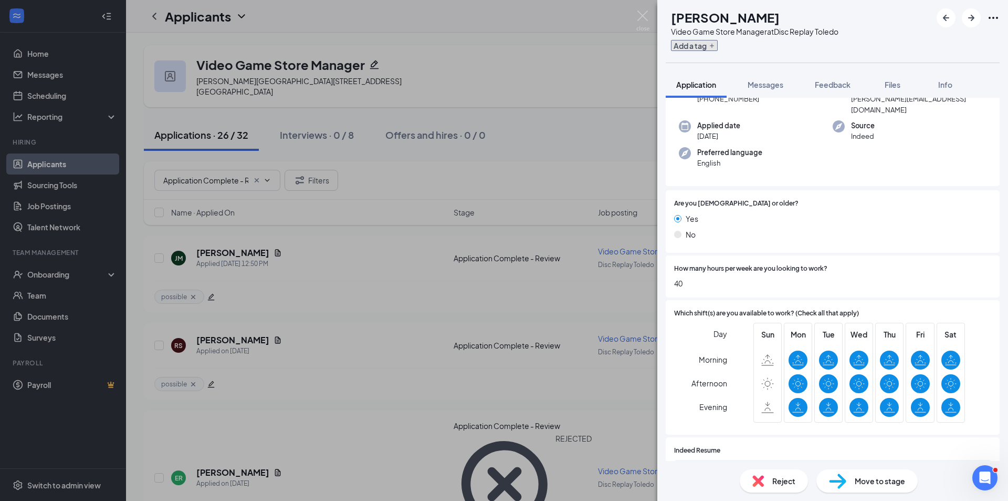
click at [718, 48] on button "Add a tag" at bounding box center [694, 45] width 47 height 11
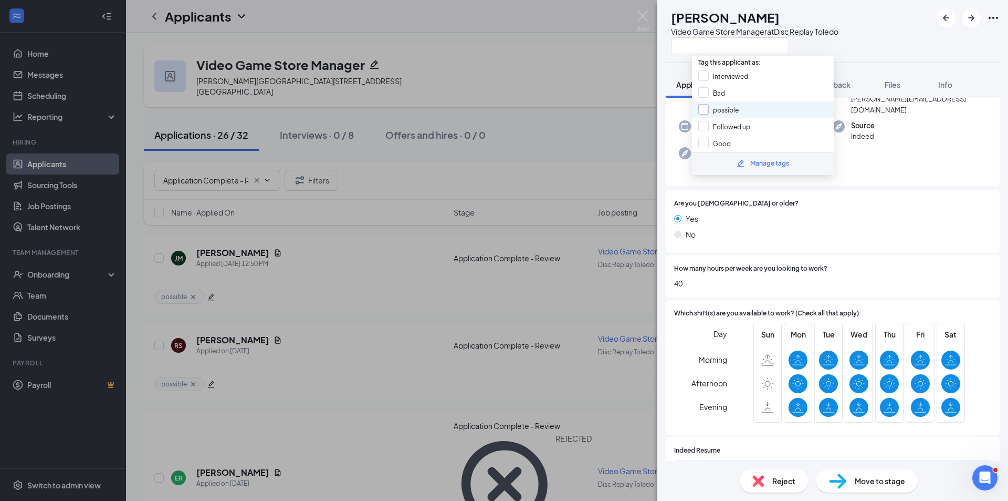
click at [727, 113] on input "possible" at bounding box center [719, 110] width 40 height 12
checkbox input "true"
click at [866, 228] on div "No" at bounding box center [832, 234] width 317 height 12
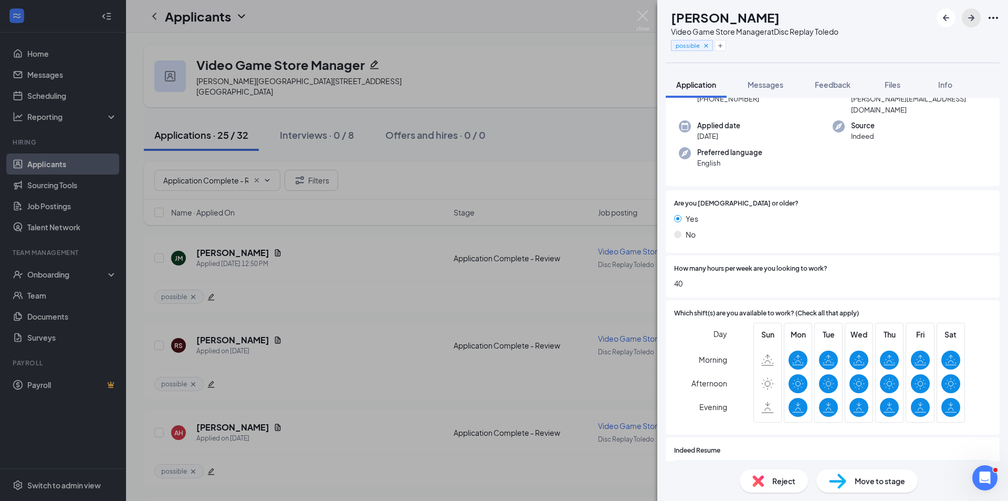
click at [975, 21] on icon "ArrowRight" at bounding box center [971, 18] width 13 height 13
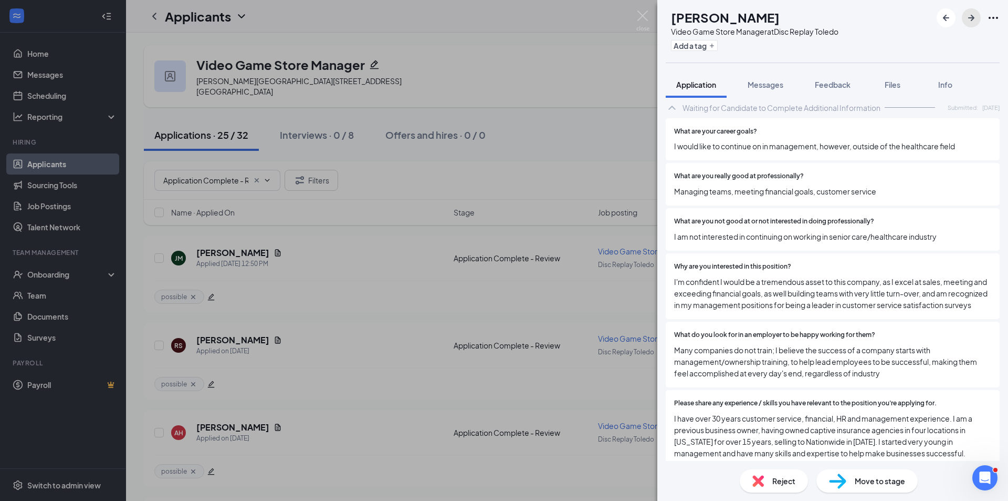
scroll to position [353, 0]
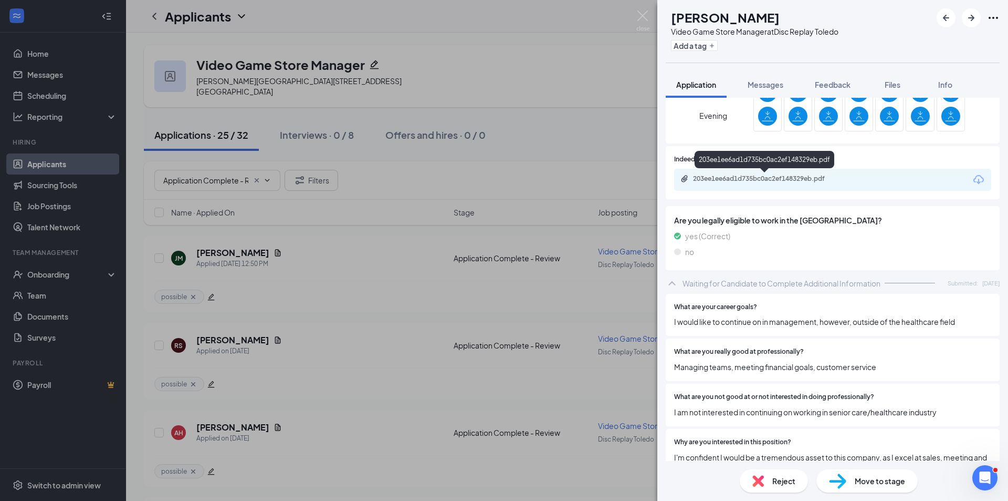
click at [734, 182] on div "203ee1ee6ad1d735bc0ac2ef148329eb.pdf" at bounding box center [766, 178] width 147 height 8
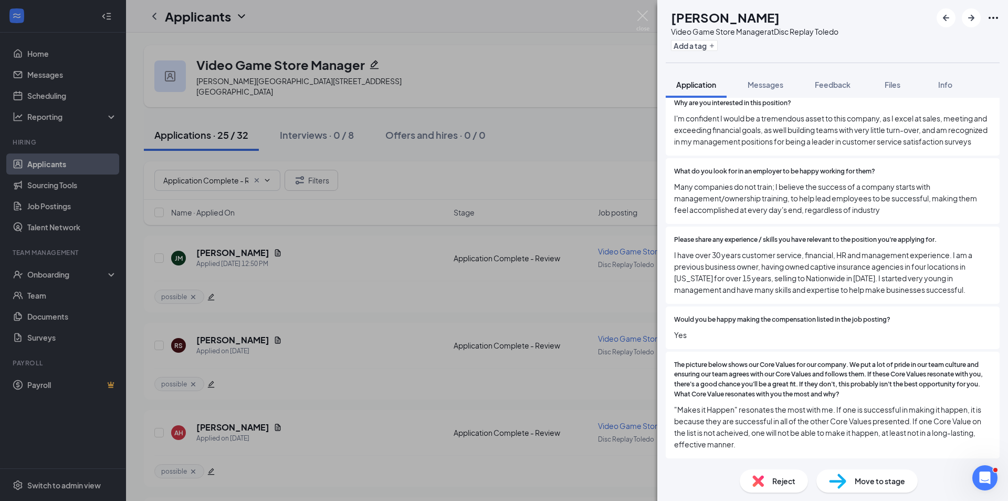
scroll to position [704, 0]
click at [718, 46] on button "Add a tag" at bounding box center [694, 45] width 47 height 11
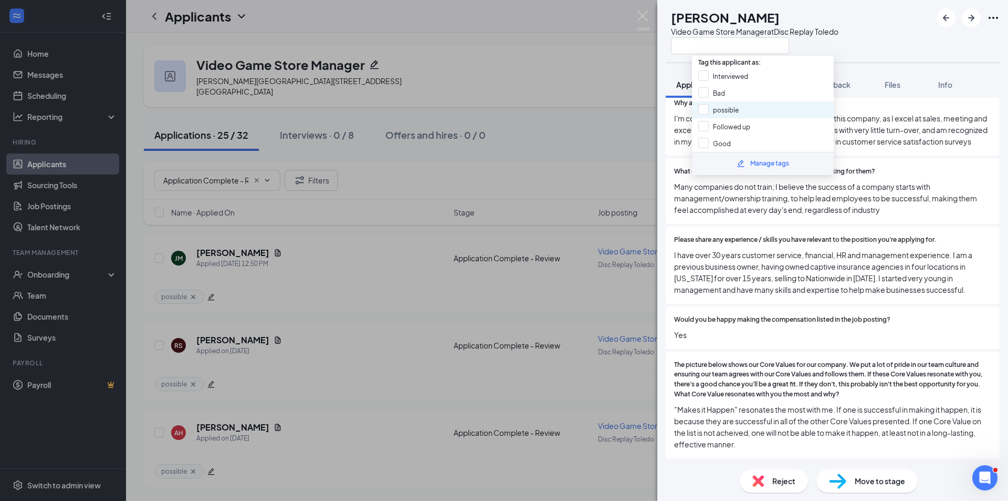
click at [745, 113] on div "possible" at bounding box center [763, 109] width 142 height 17
checkbox input "true"
click at [872, 48] on div "[PERSON_NAME] Video Game Store Manager at Disc Replay [GEOGRAPHIC_DATA]" at bounding box center [833, 31] width 351 height 63
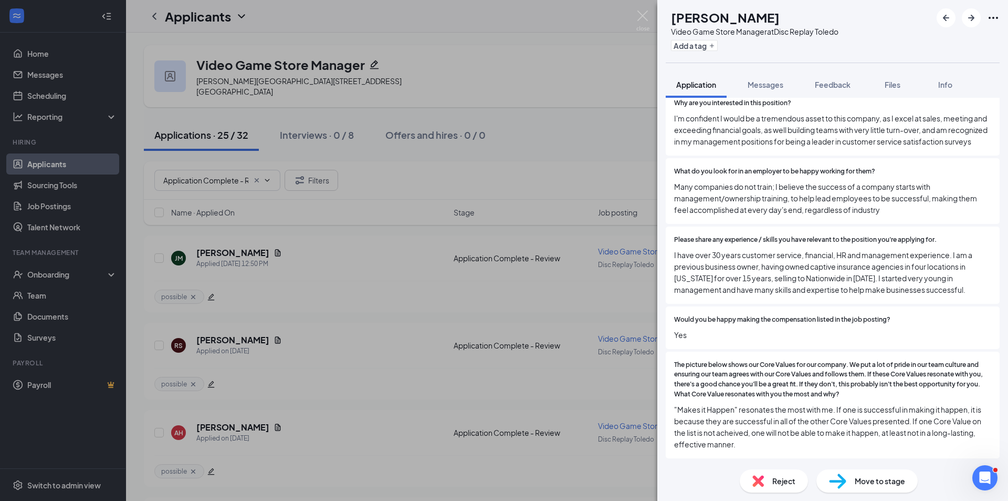
scroll to position [700, 0]
click at [968, 24] on button "button" at bounding box center [971, 17] width 19 height 19
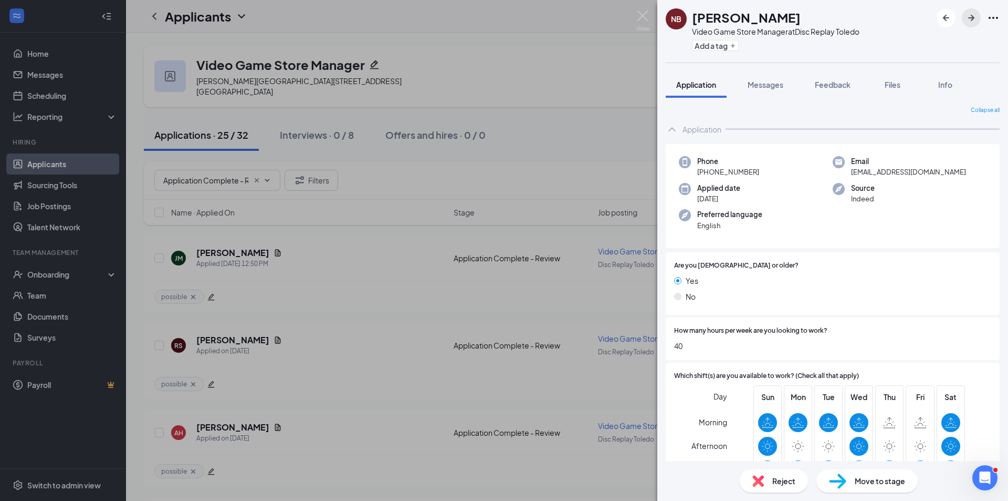
scroll to position [175, 0]
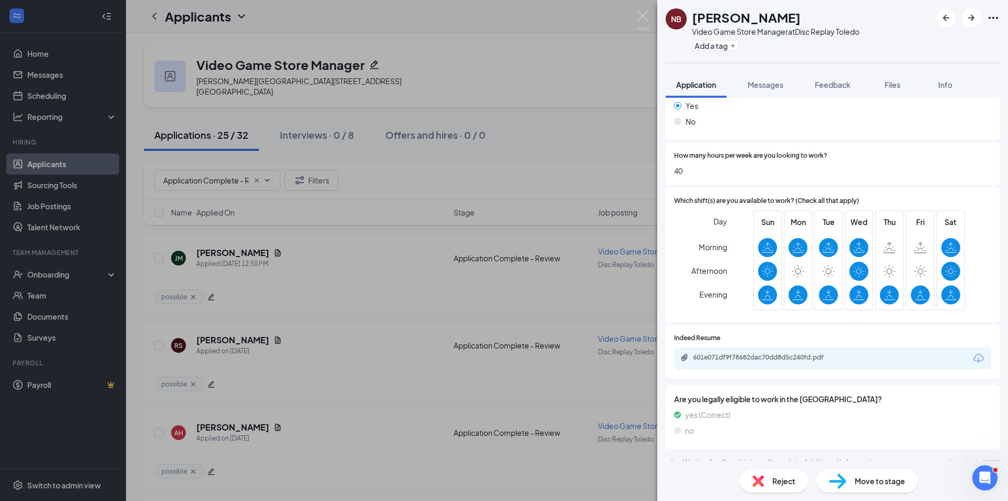
click at [788, 487] on div "Reject" at bounding box center [774, 480] width 68 height 23
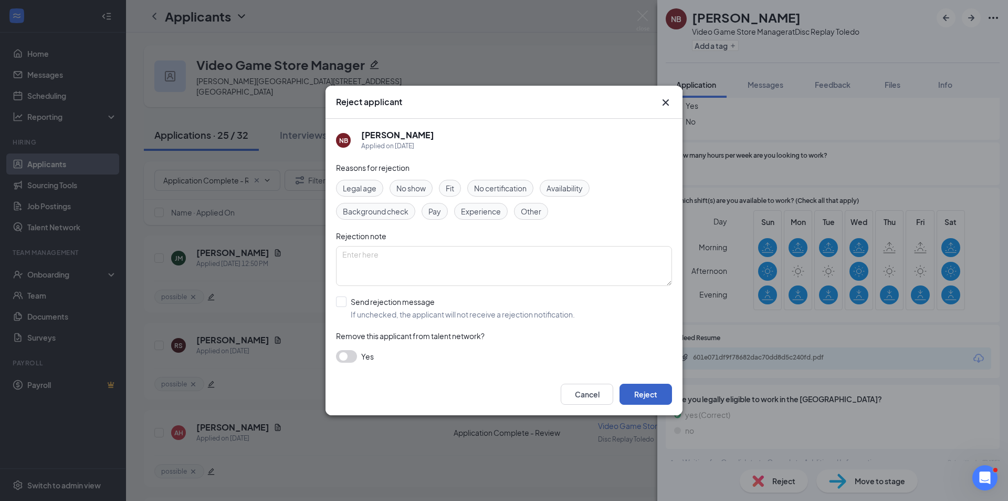
click at [653, 398] on button "Reject" at bounding box center [646, 393] width 53 height 21
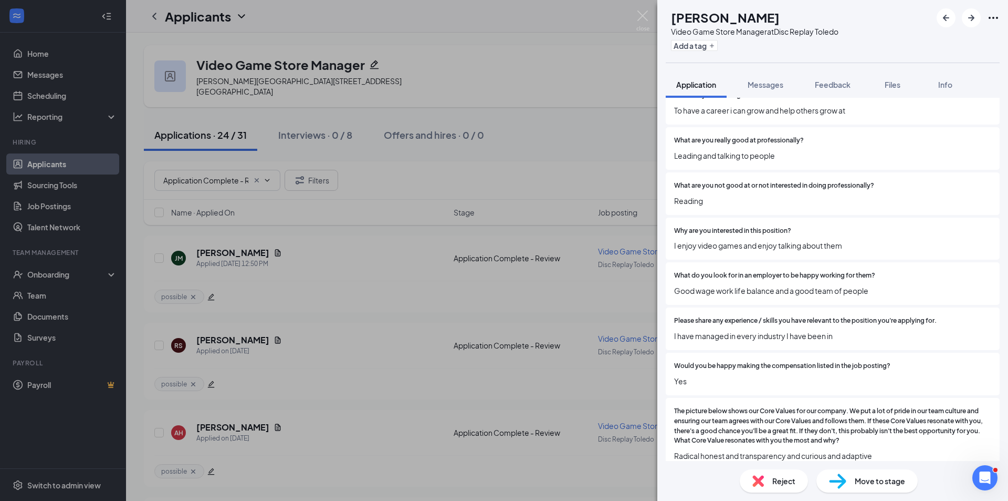
scroll to position [577, 0]
click at [781, 487] on div "Reject" at bounding box center [774, 480] width 68 height 23
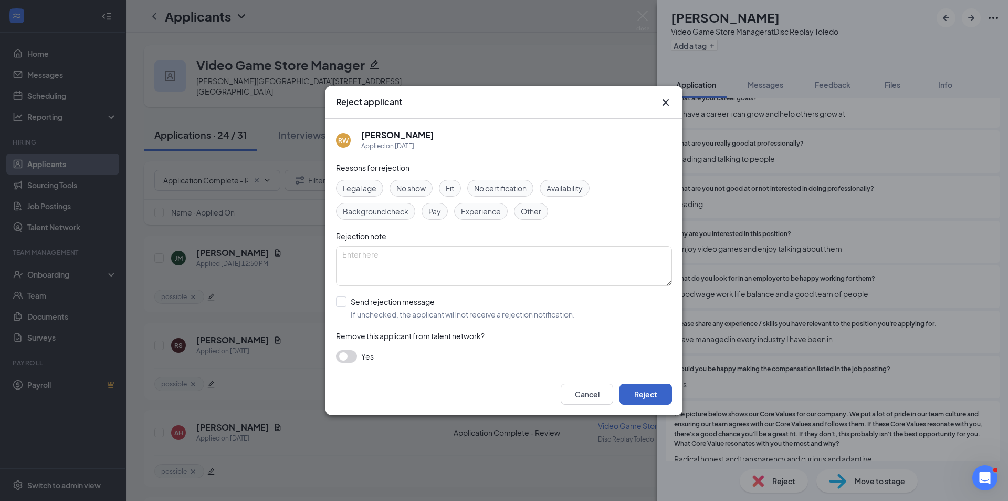
click at [643, 393] on button "Reject" at bounding box center [646, 393] width 53 height 21
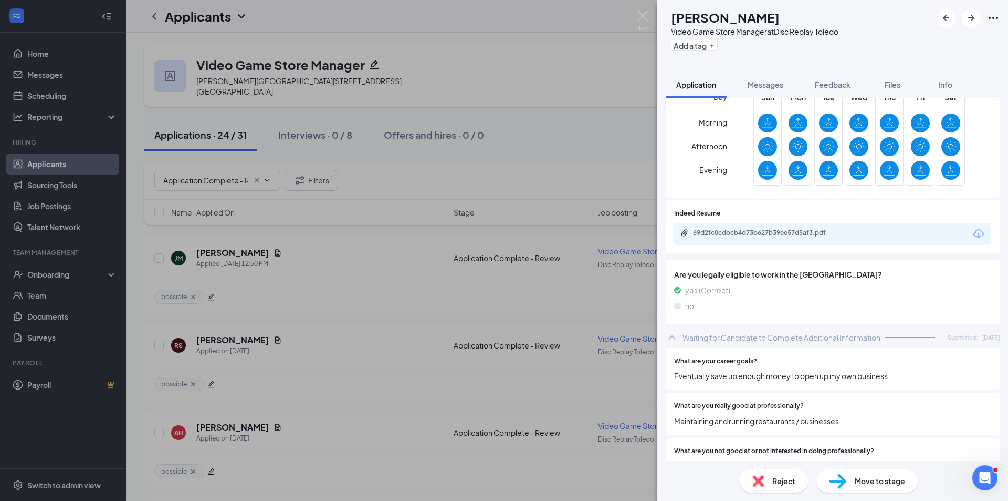
scroll to position [284, 0]
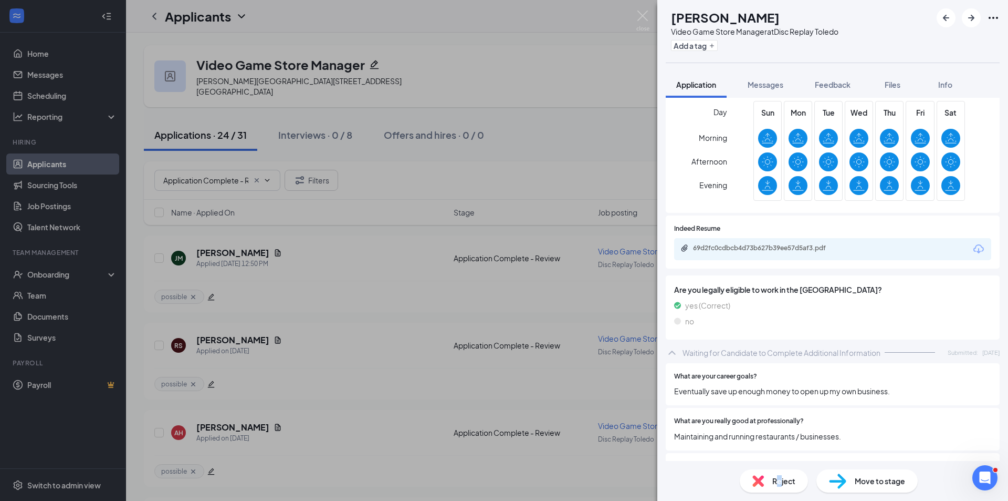
click at [780, 482] on span "Reject" at bounding box center [784, 481] width 23 height 12
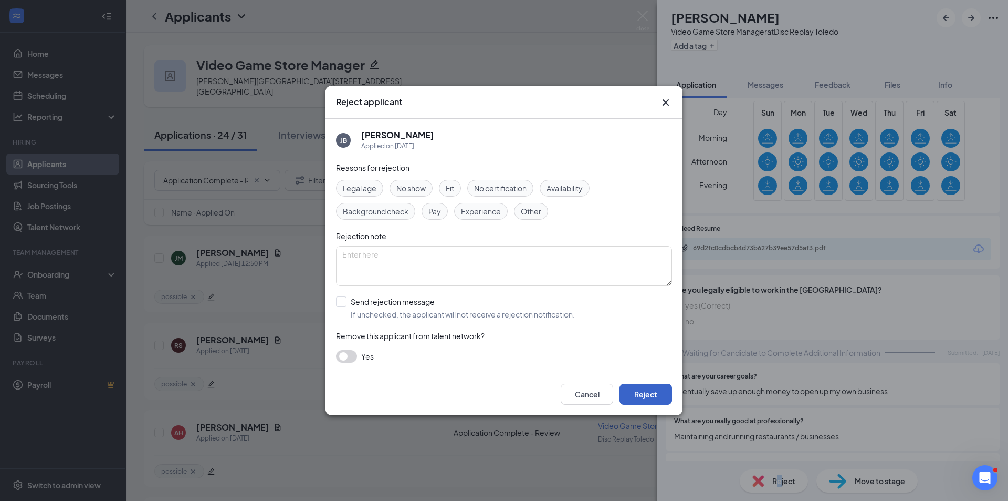
click at [659, 394] on button "Reject" at bounding box center [646, 393] width 53 height 21
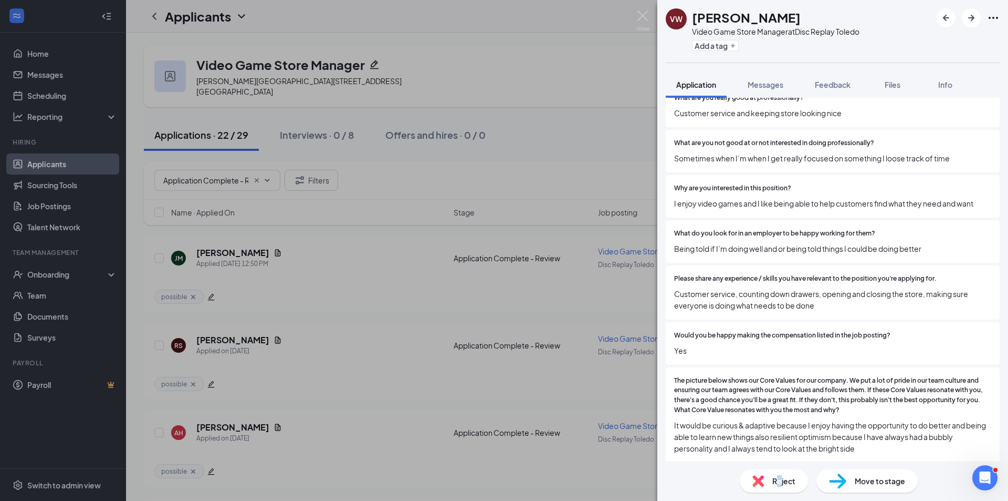
scroll to position [611, 0]
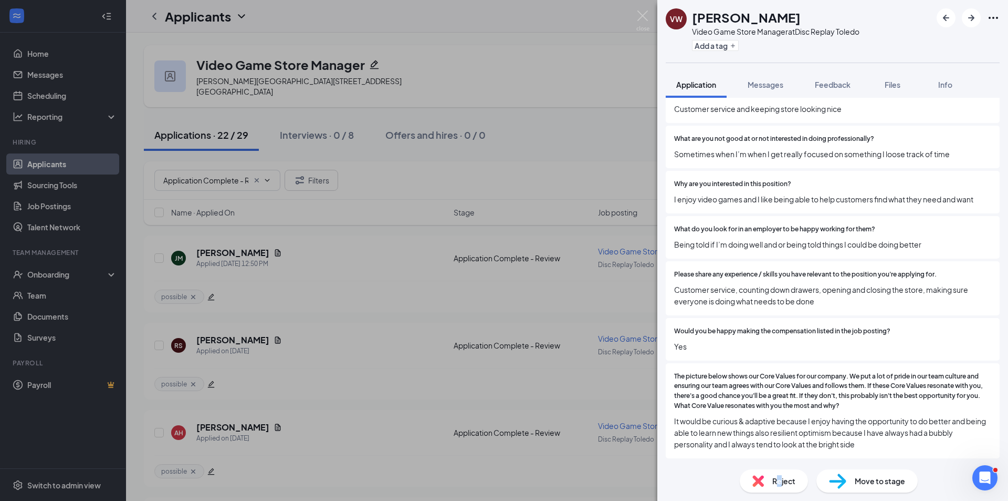
click at [763, 485] on img at bounding box center [759, 481] width 12 height 12
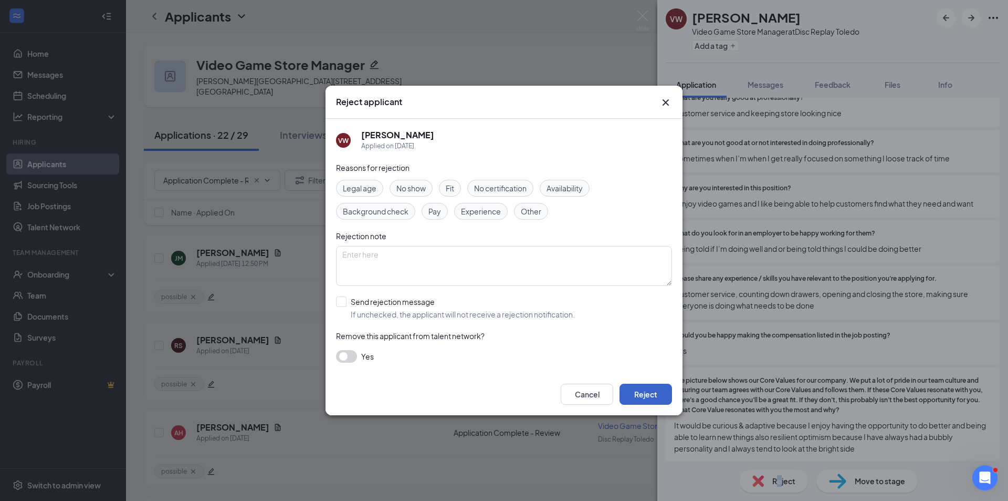
click at [636, 391] on button "Reject" at bounding box center [646, 393] width 53 height 21
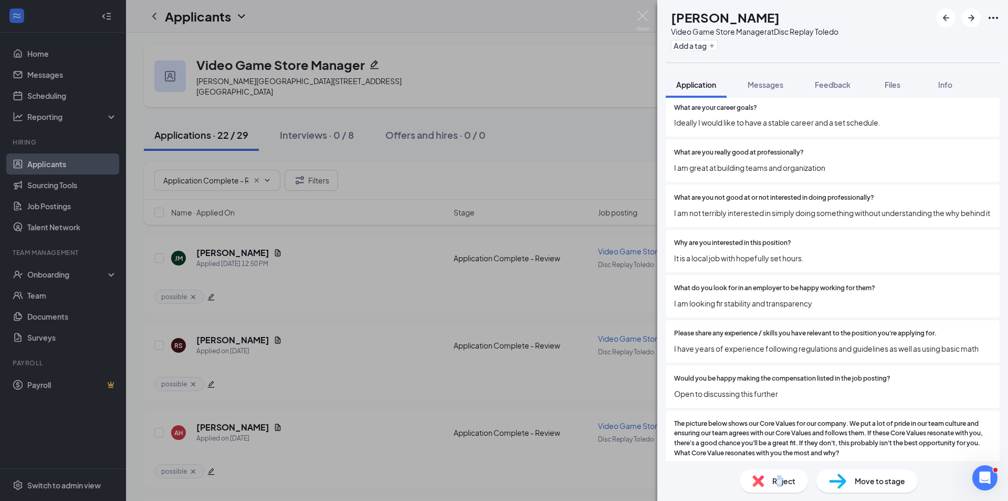
scroll to position [588, 0]
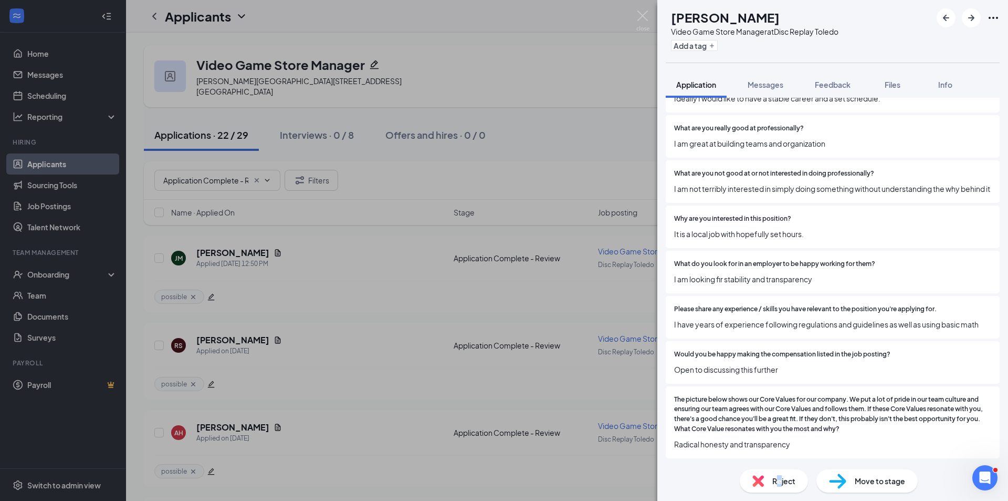
click at [776, 486] on span "Reject" at bounding box center [784, 481] width 23 height 12
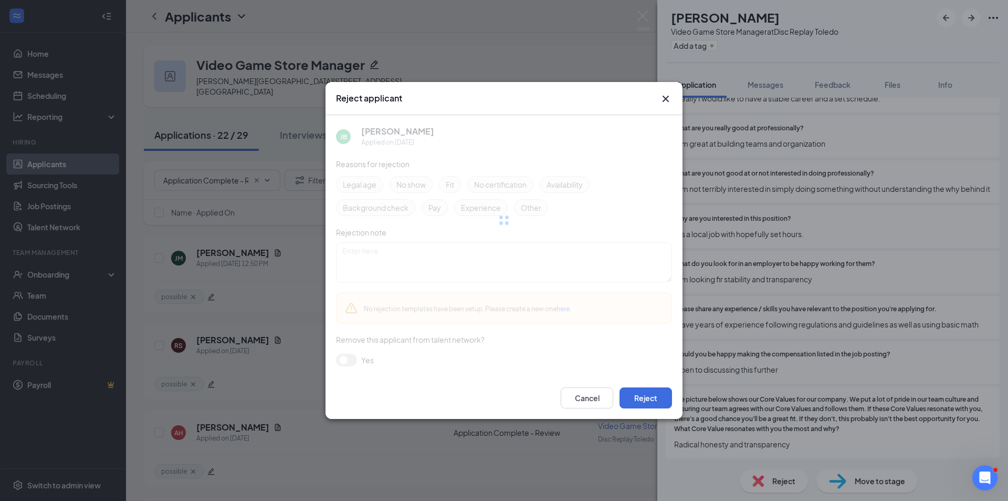
scroll to position [584, 0]
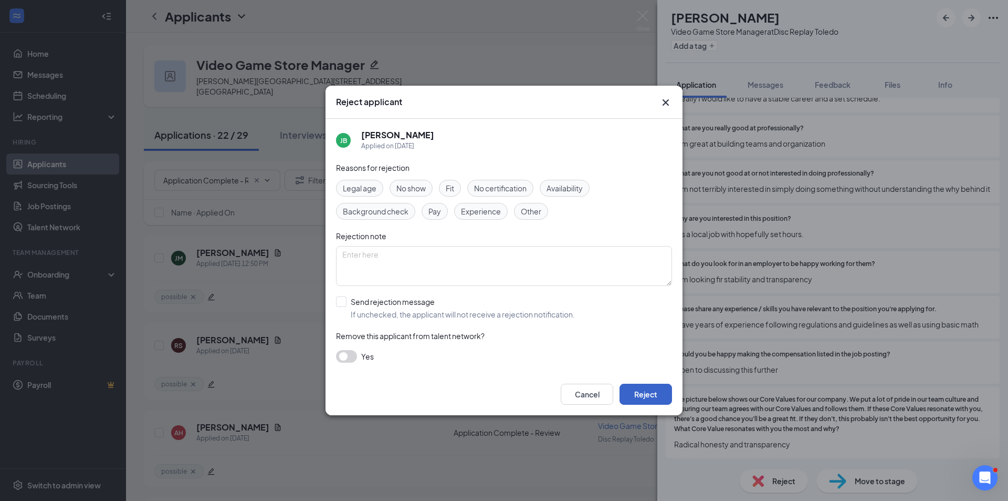
click at [671, 396] on button "Reject" at bounding box center [646, 393] width 53 height 21
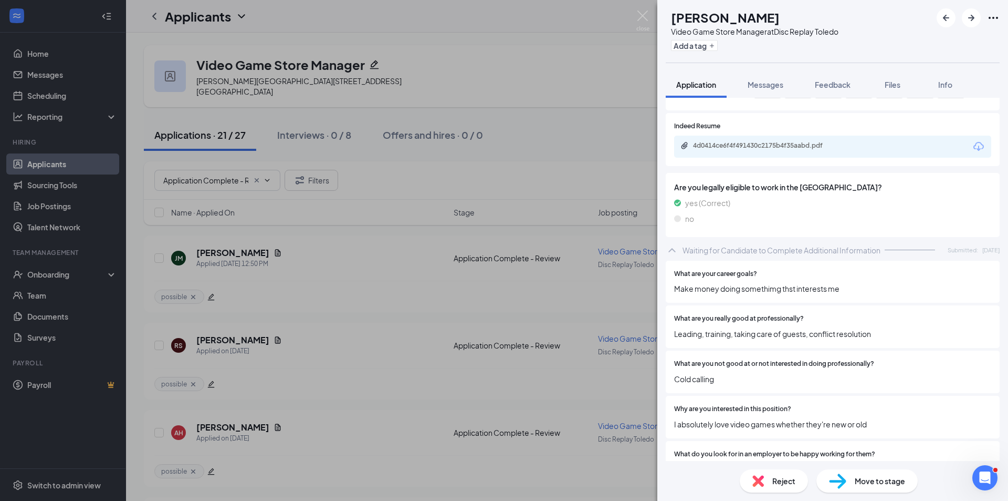
scroll to position [460, 0]
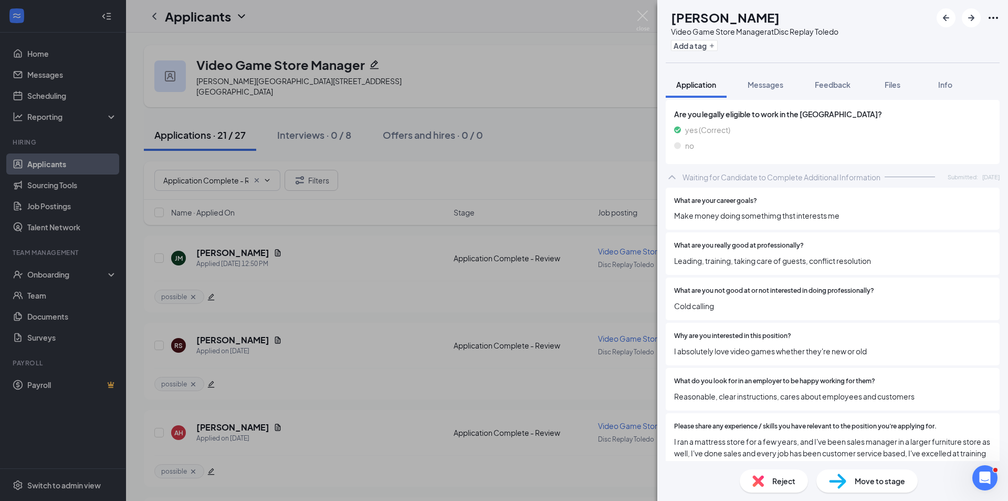
click at [772, 478] on div "Reject" at bounding box center [774, 480] width 68 height 23
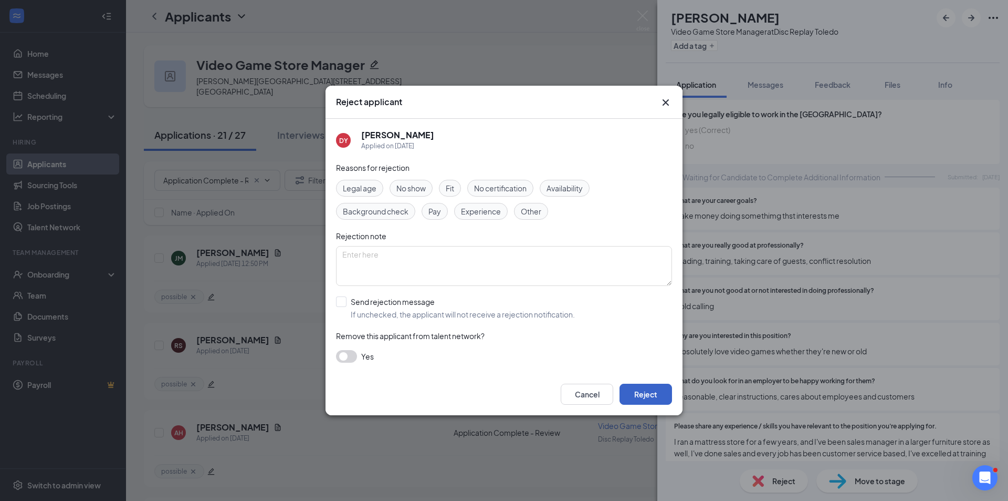
click at [656, 390] on button "Reject" at bounding box center [646, 393] width 53 height 21
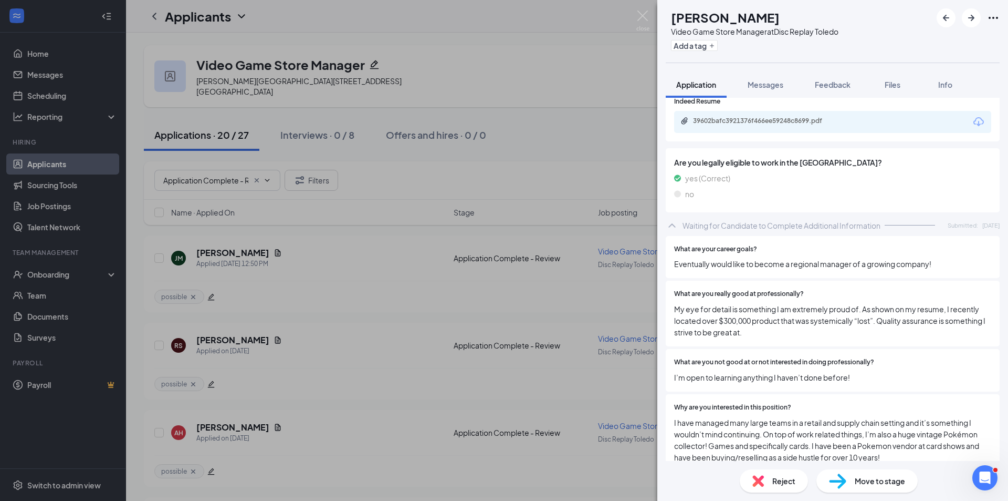
scroll to position [236, 0]
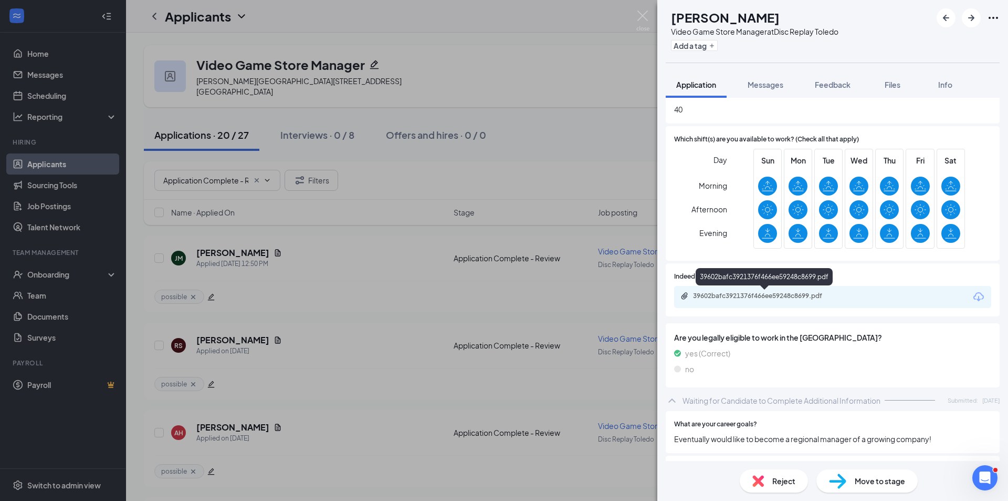
click at [757, 301] on div "39602bafc3921376f466ee59248c8699.pdf" at bounding box center [766, 297] width 170 height 10
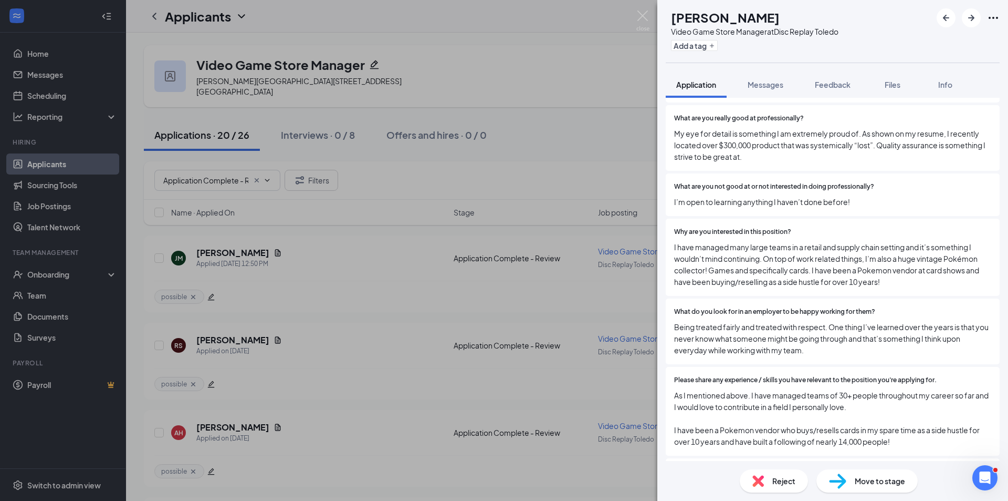
scroll to position [762, 0]
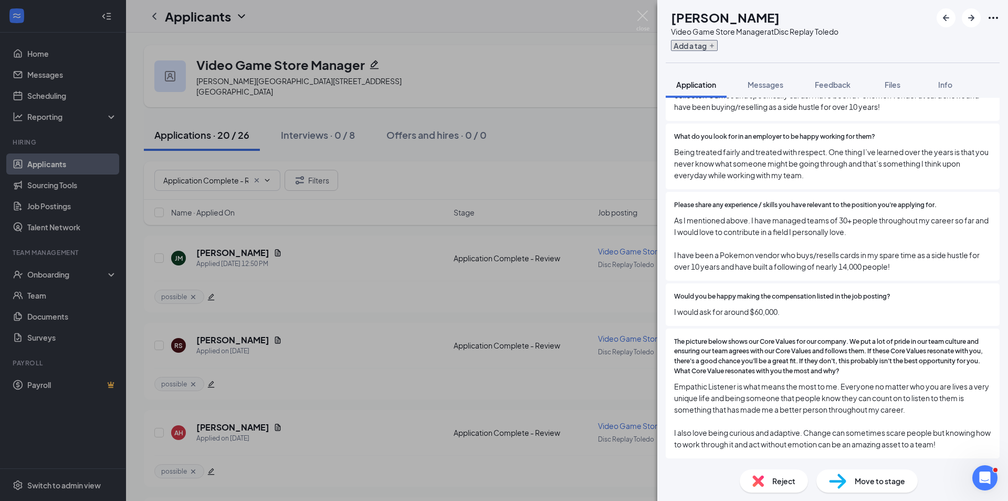
click at [717, 46] on button "Add a tag" at bounding box center [694, 45] width 47 height 11
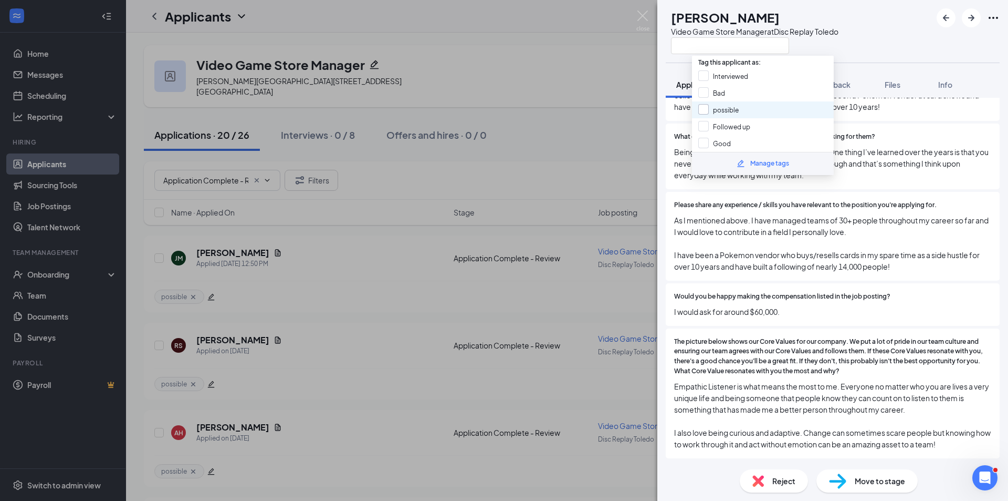
click at [734, 110] on input "possible" at bounding box center [719, 110] width 40 height 12
checkbox input "true"
click at [898, 38] on div "AA [PERSON_NAME] Video Game Store Manager at Disc Replay [GEOGRAPHIC_DATA]" at bounding box center [833, 31] width 351 height 63
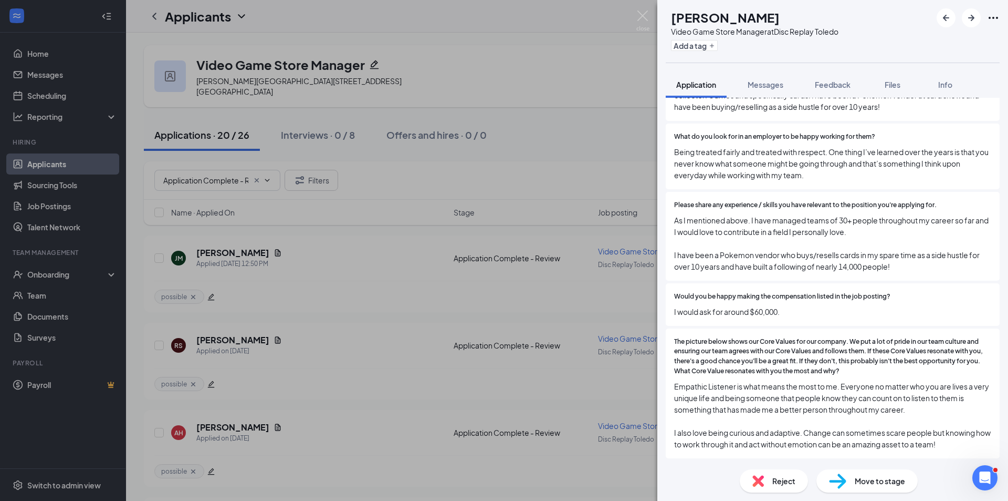
scroll to position [757, 0]
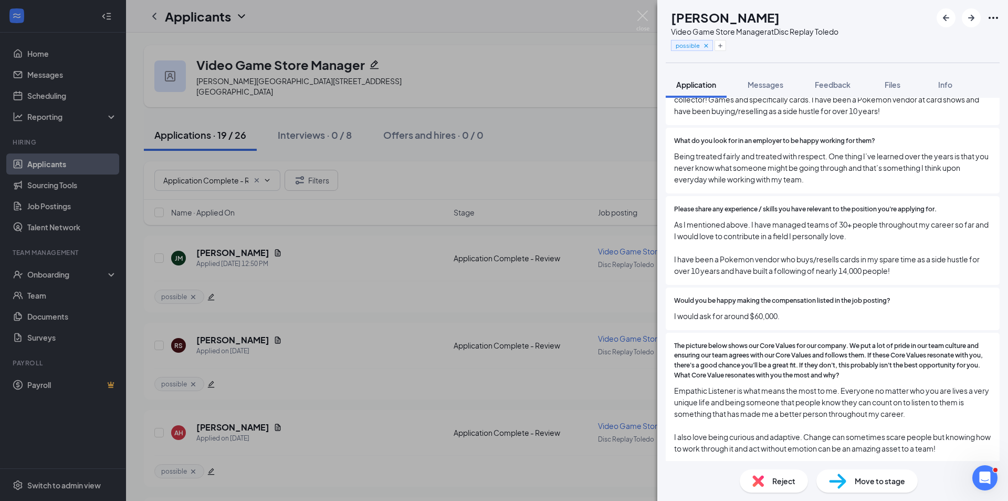
click at [848, 481] on div "Move to stage" at bounding box center [867, 480] width 101 height 23
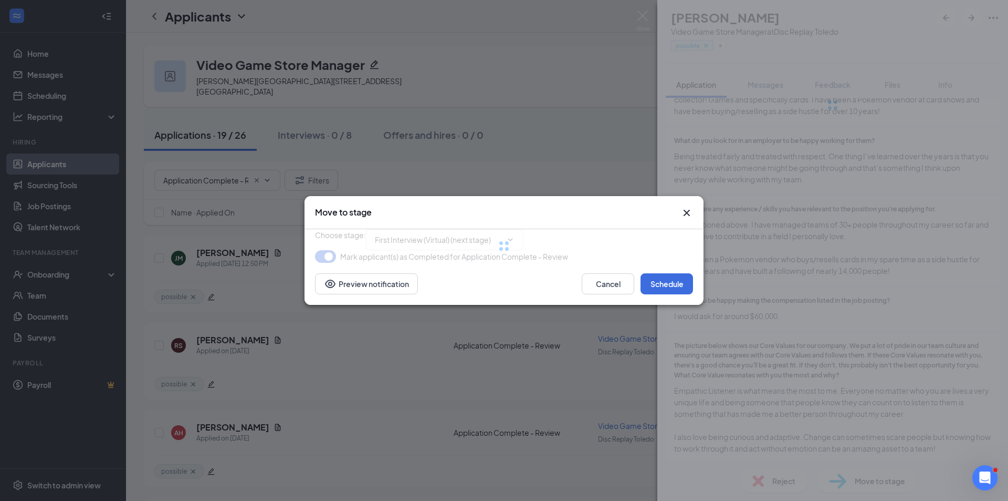
type input "First Interview (Virtual) (next stage)"
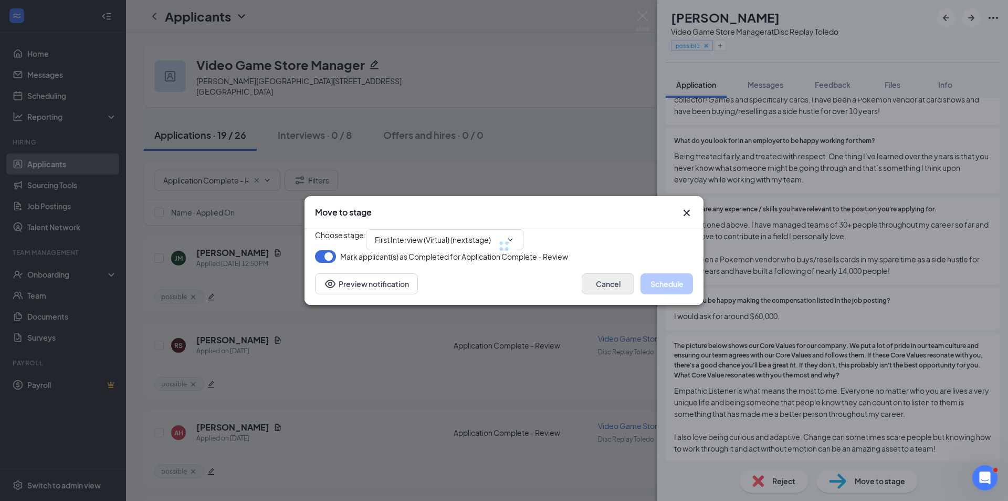
click at [617, 263] on div "Choose stage : First Interview (Virtual) (next stage) [PERSON_NAME](s) as Compl…" at bounding box center [504, 246] width 378 height 34
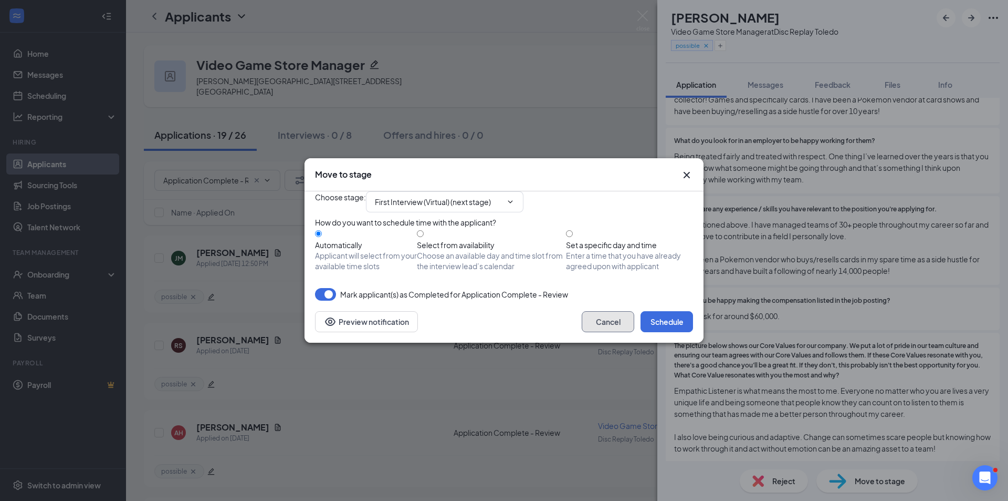
click at [608, 332] on button "Cancel" at bounding box center [608, 321] width 53 height 21
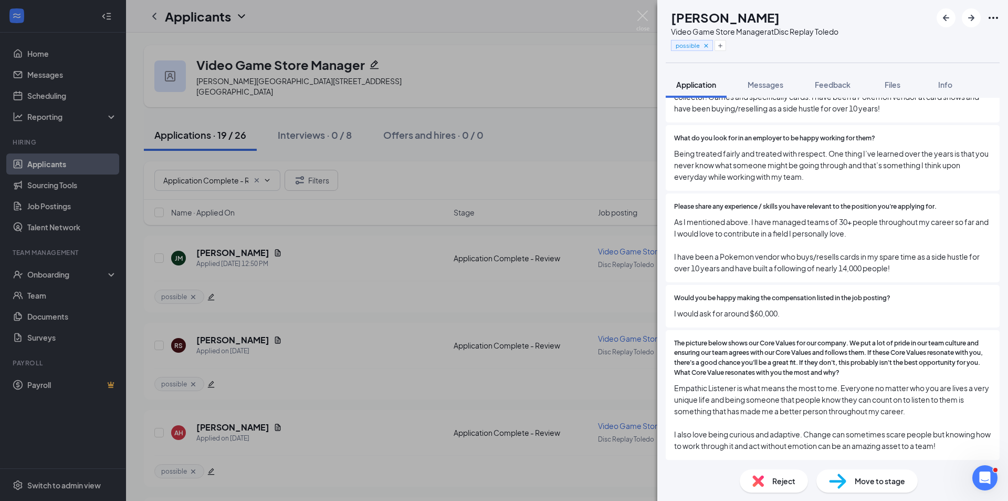
scroll to position [762, 0]
click at [970, 19] on icon "ArrowRight" at bounding box center [971, 18] width 13 height 13
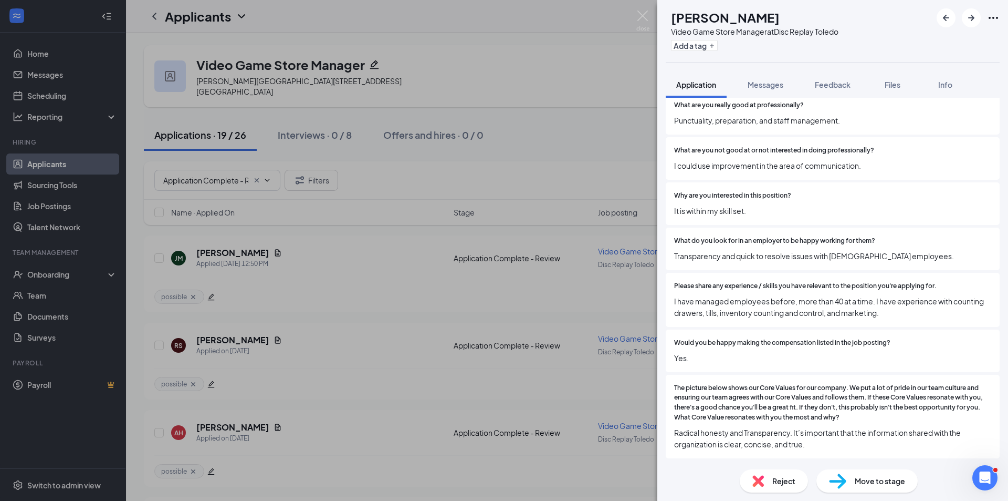
click at [769, 488] on div "Reject" at bounding box center [774, 480] width 68 height 23
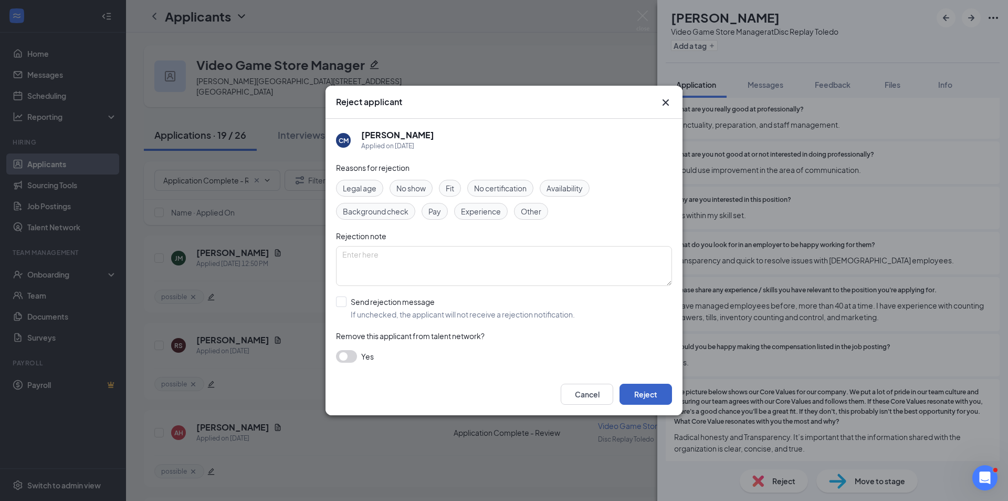
click at [629, 389] on button "Reject" at bounding box center [646, 393] width 53 height 21
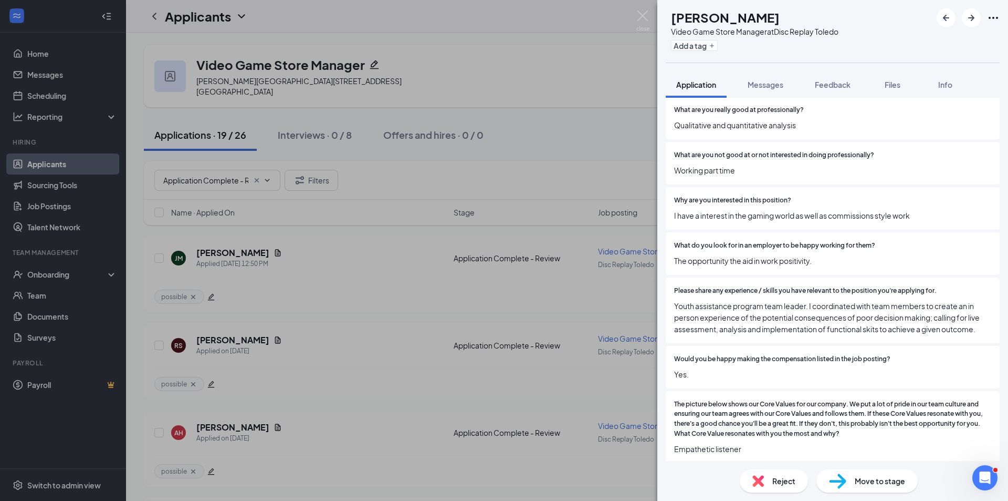
scroll to position [600, 0]
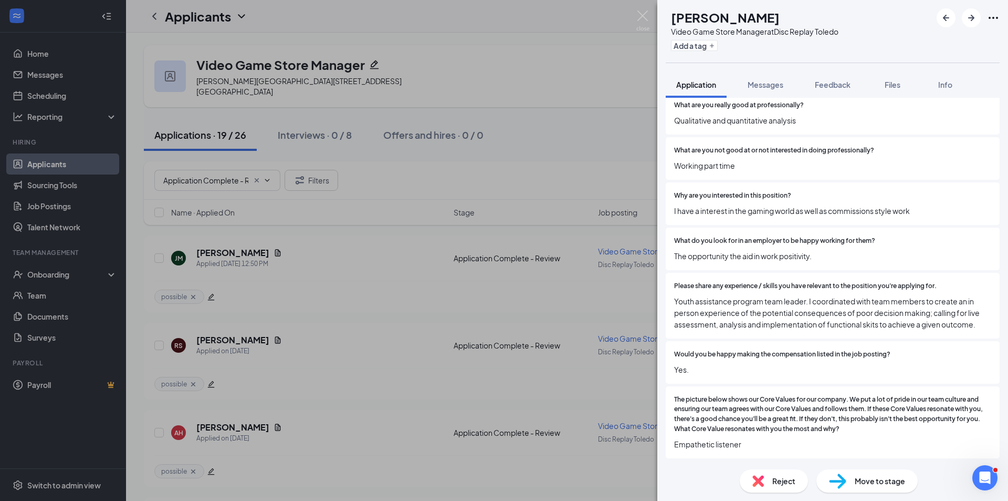
click at [776, 486] on div "Reject" at bounding box center [774, 480] width 68 height 23
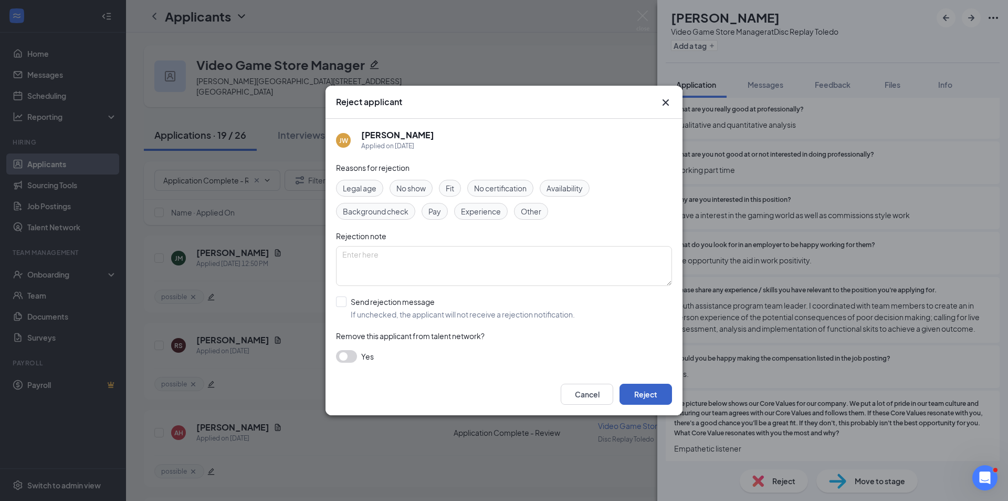
click at [653, 397] on button "Reject" at bounding box center [646, 393] width 53 height 21
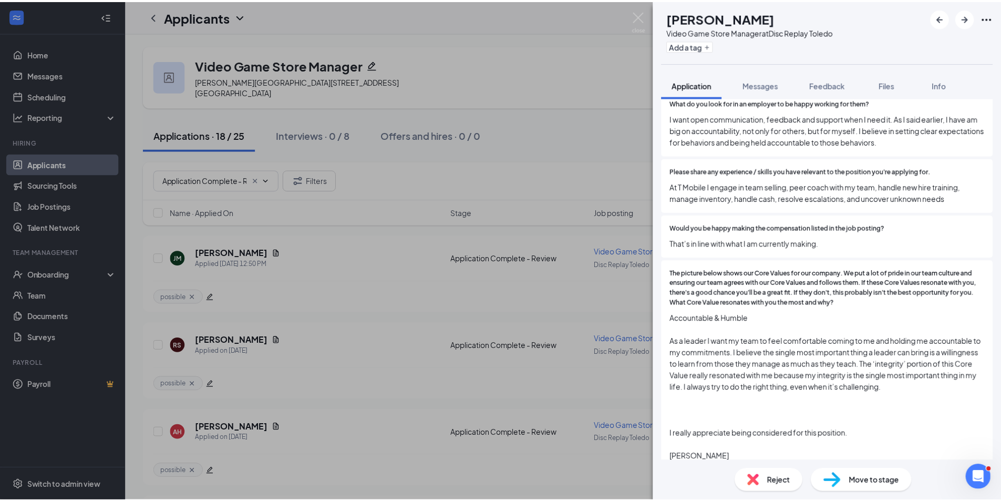
scroll to position [900, 0]
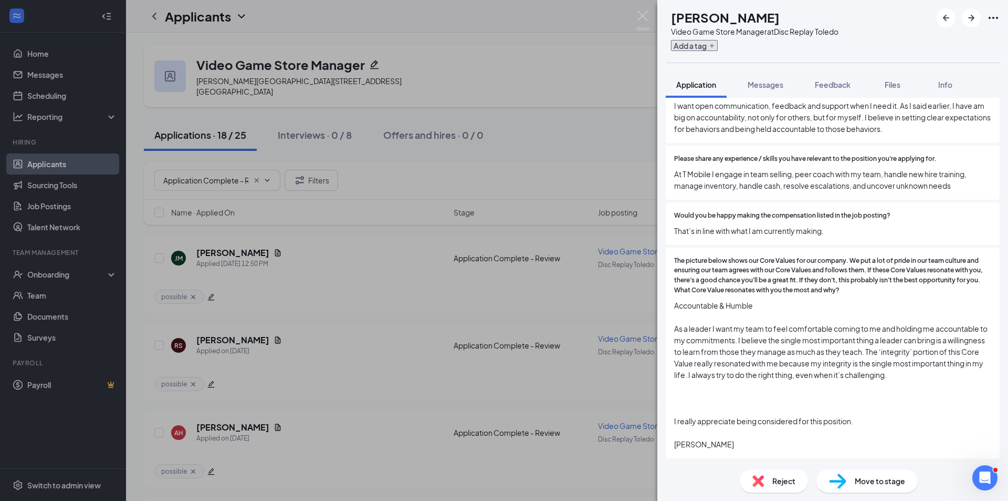
click at [718, 46] on button "Add a tag" at bounding box center [694, 45] width 47 height 11
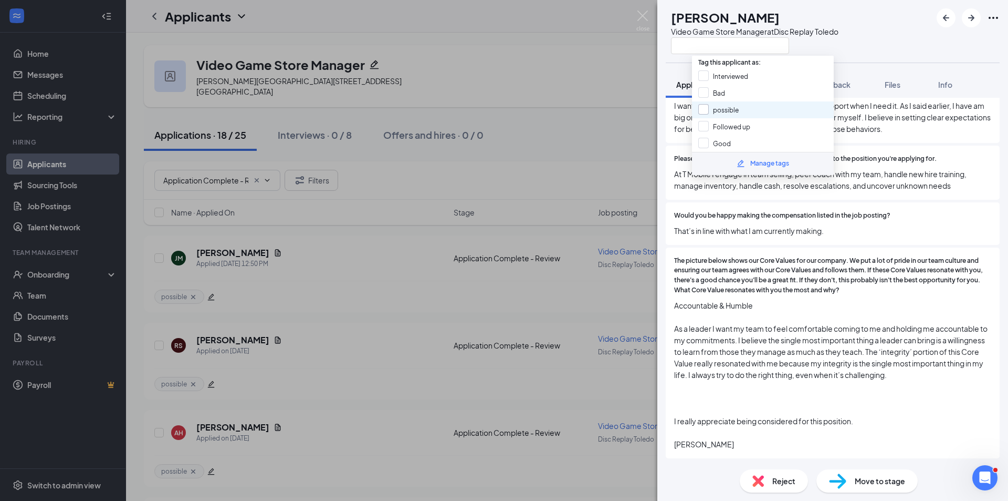
click at [737, 114] on input "possible" at bounding box center [719, 110] width 40 height 12
checkbox input "true"
click at [616, 60] on div "BR [PERSON_NAME] Video Game Store Manager at Disc Replay Toledo Application Mes…" at bounding box center [504, 250] width 1008 height 501
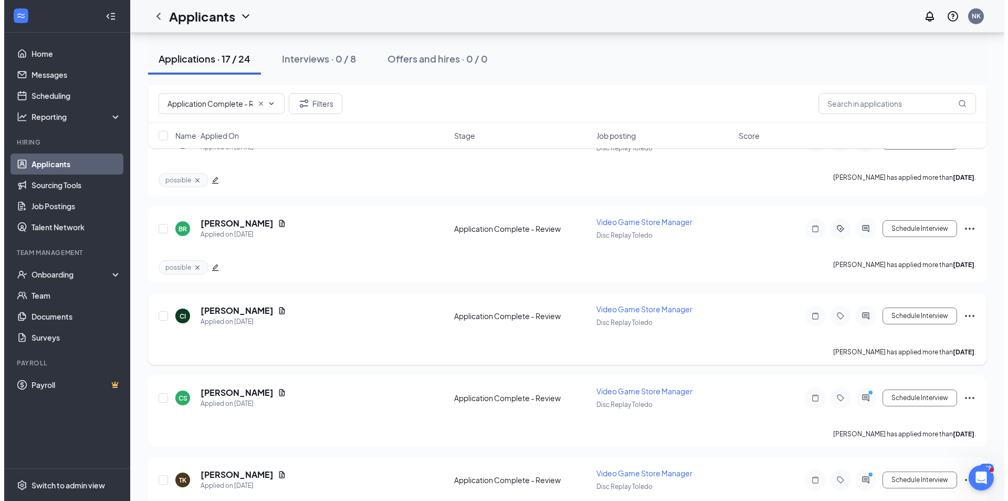
scroll to position [525, 0]
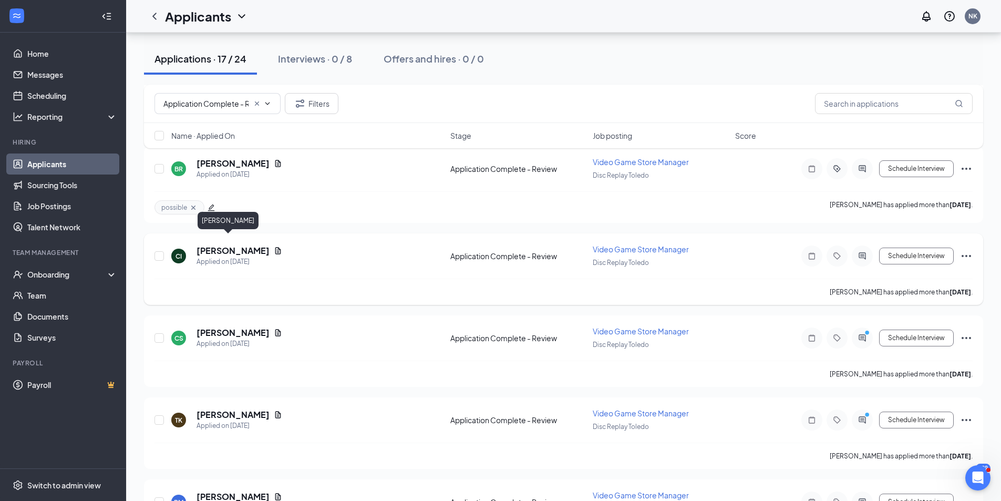
click at [222, 245] on h5 "[PERSON_NAME]" at bounding box center [232, 251] width 73 height 12
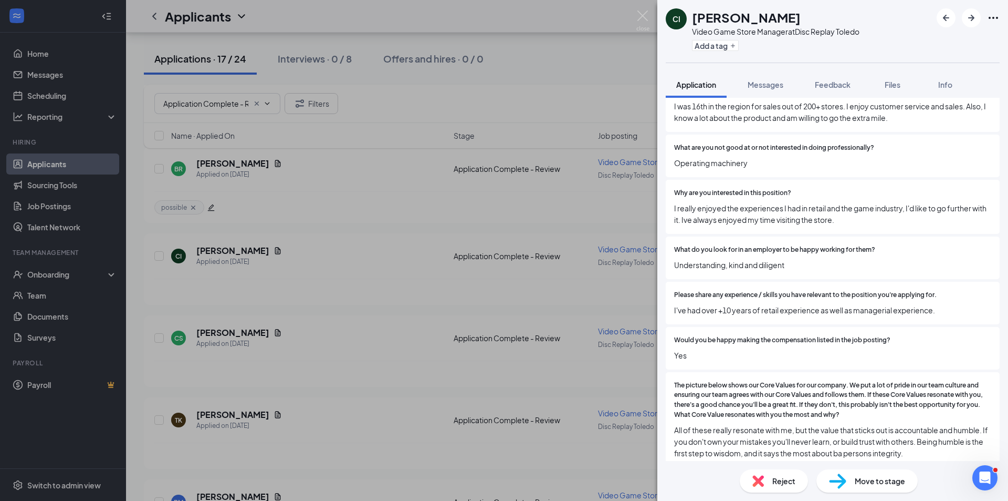
scroll to position [664, 0]
click at [793, 483] on span "Reject" at bounding box center [784, 481] width 23 height 12
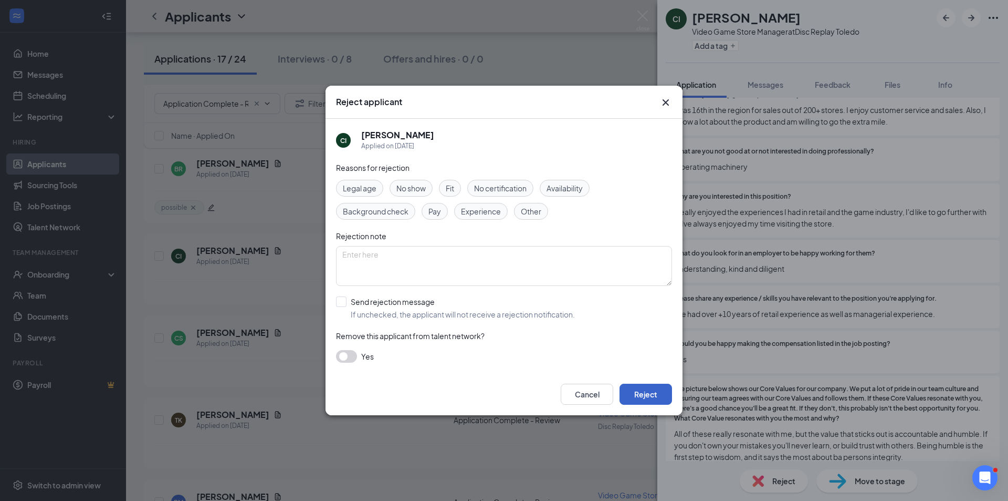
click at [645, 390] on button "Reject" at bounding box center [646, 393] width 53 height 21
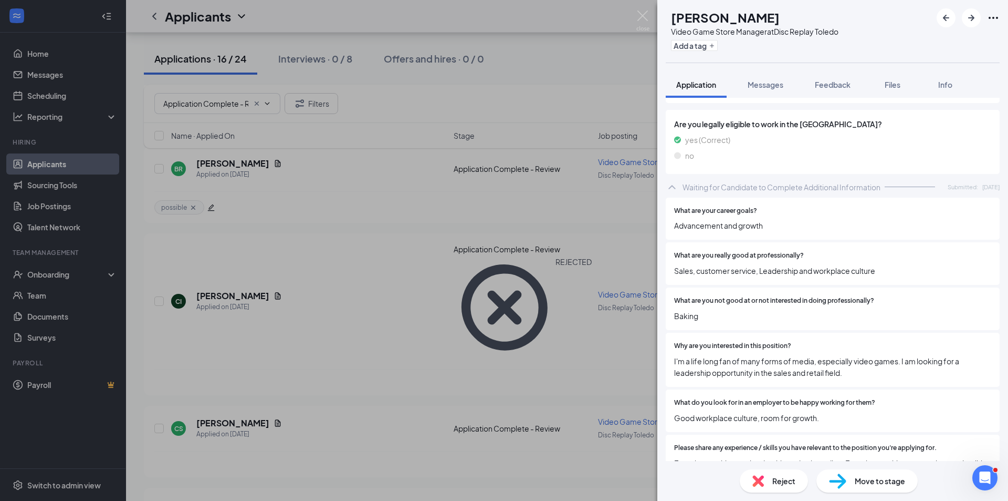
scroll to position [525, 0]
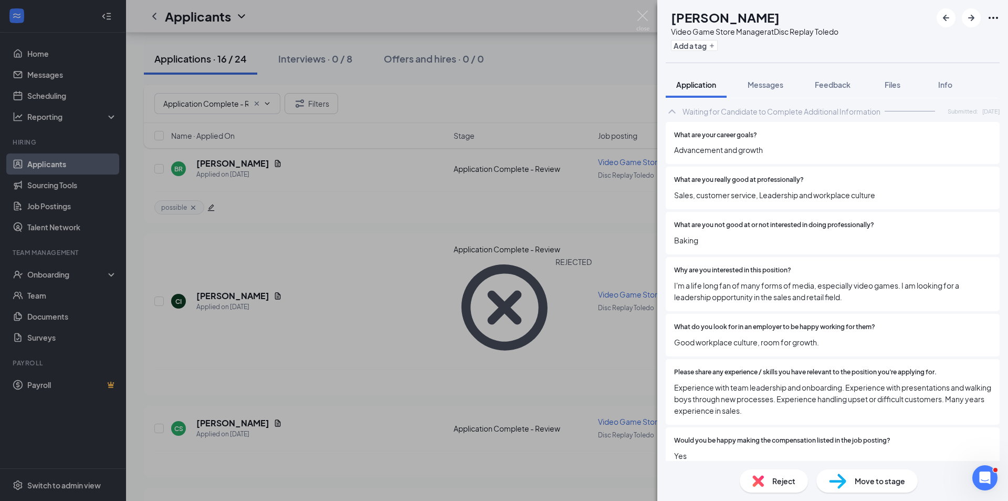
click at [776, 482] on span "Reject" at bounding box center [784, 481] width 23 height 12
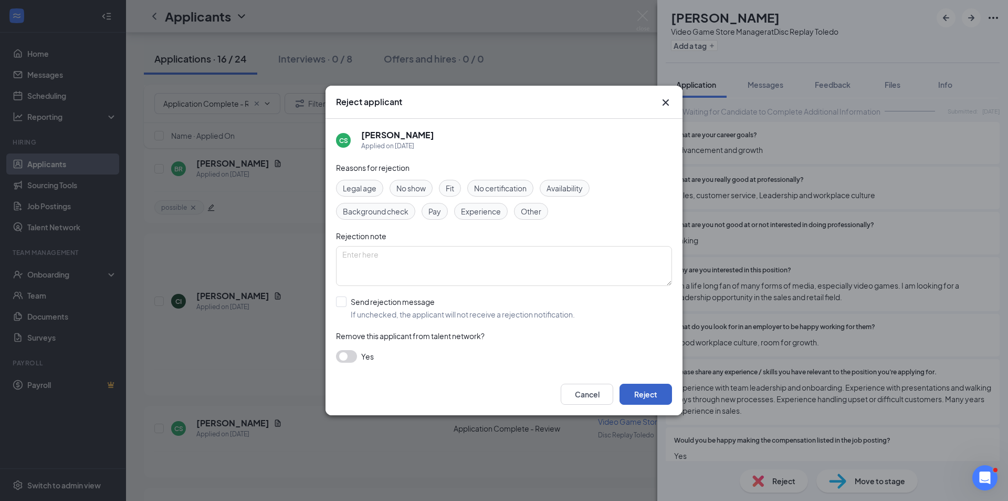
click at [633, 390] on button "Reject" at bounding box center [646, 393] width 53 height 21
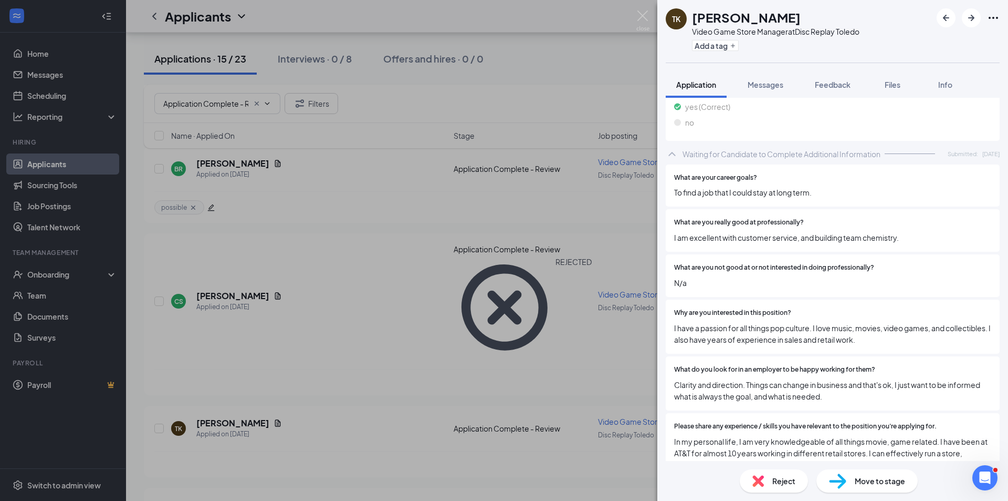
scroll to position [658, 0]
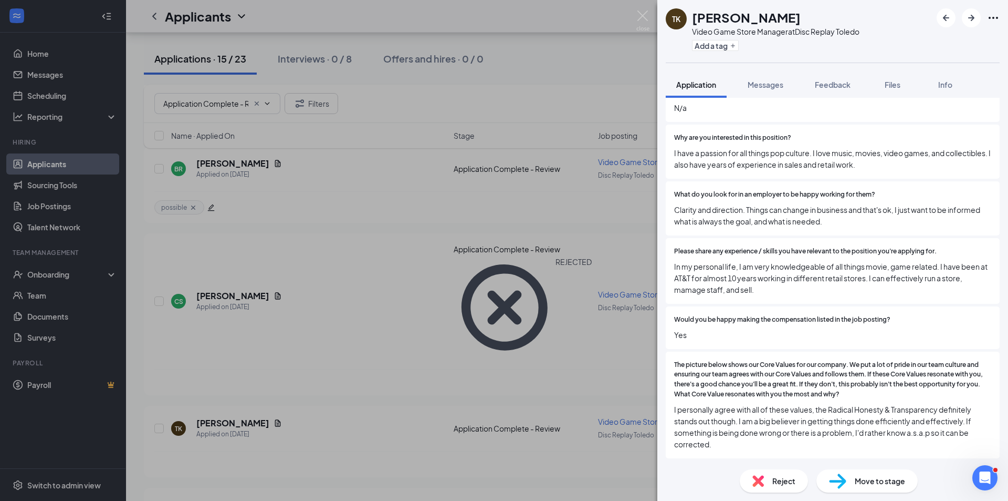
click at [774, 474] on div "Reject" at bounding box center [774, 480] width 68 height 23
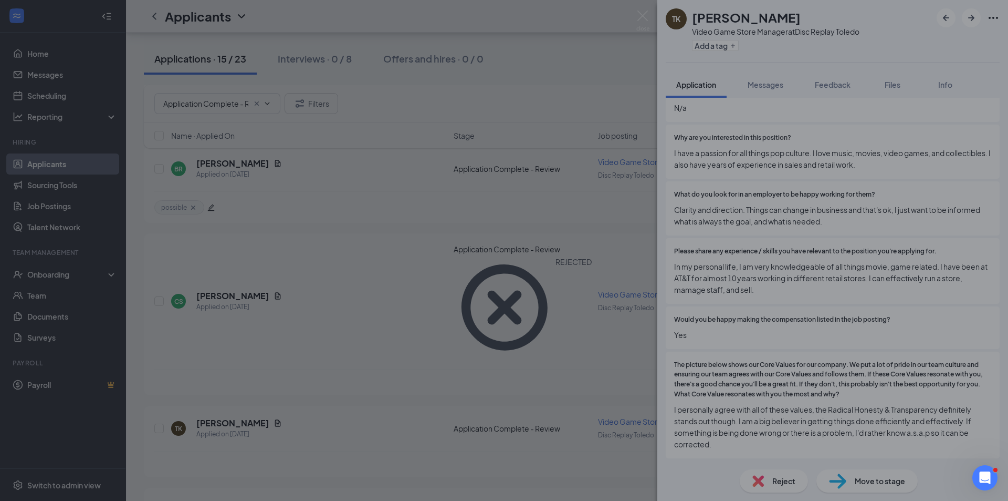
scroll to position [653, 0]
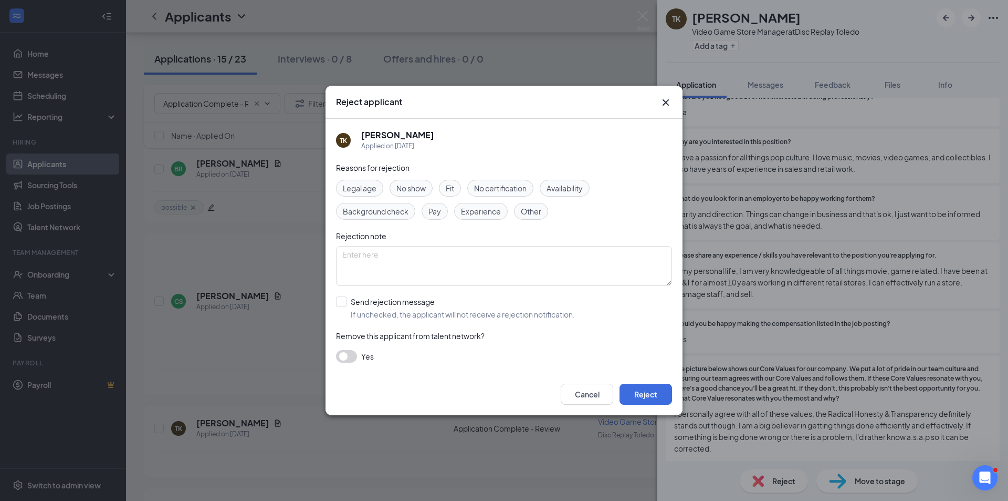
click at [663, 101] on icon "Cross" at bounding box center [666, 102] width 13 height 13
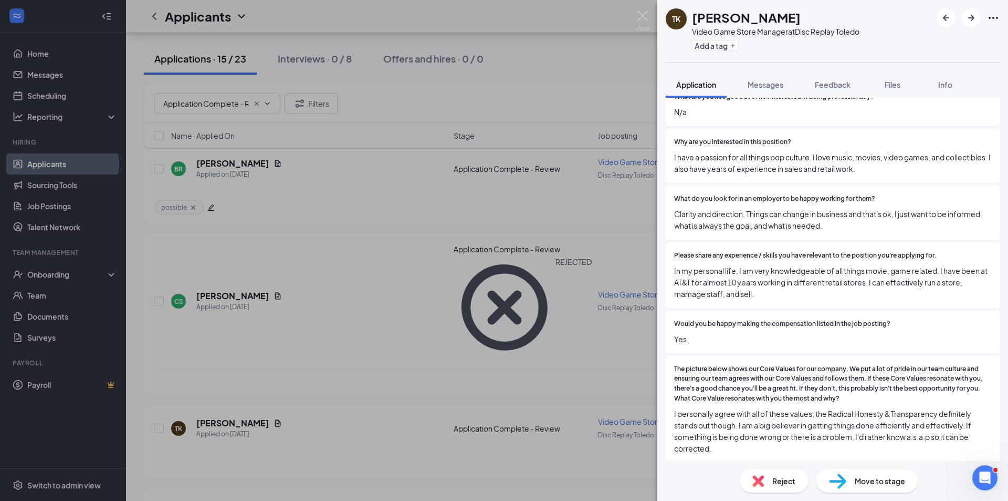
click at [709, 39] on div "Add a tag" at bounding box center [776, 45] width 168 height 17
click at [712, 41] on button "Add a tag" at bounding box center [715, 45] width 47 height 11
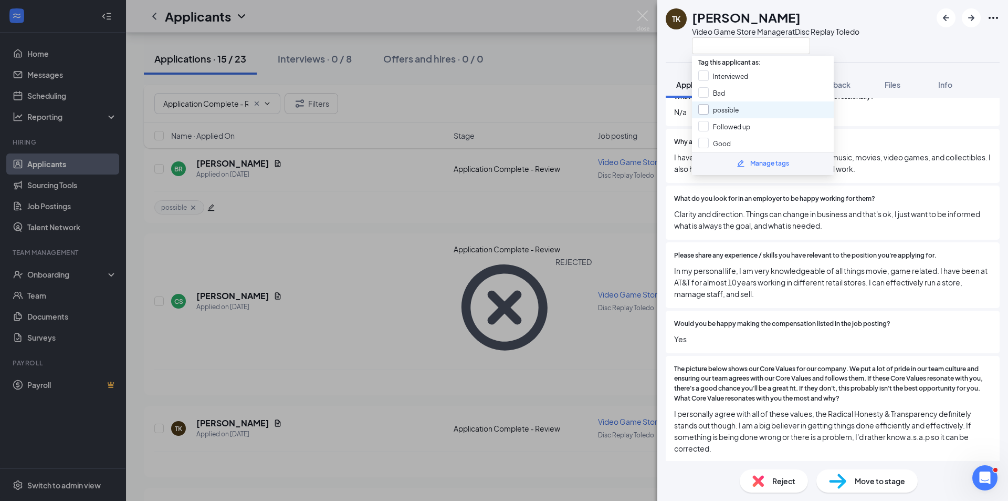
click at [727, 109] on input "possible" at bounding box center [719, 110] width 40 height 12
checkbox input "true"
click at [873, 44] on div "TK [PERSON_NAME] Video Game Store Manager at Disc Replay [GEOGRAPHIC_DATA]" at bounding box center [833, 31] width 351 height 63
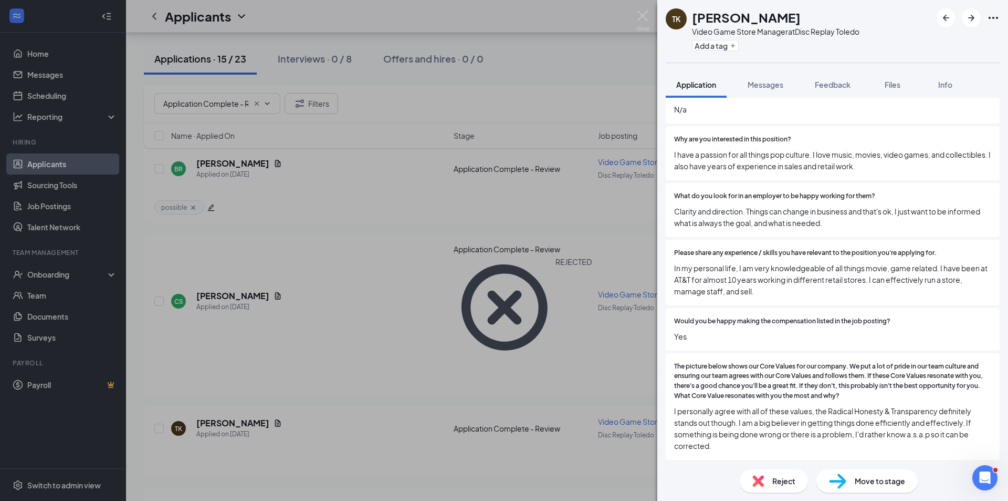
scroll to position [658, 0]
click at [970, 18] on icon "ArrowRight" at bounding box center [972, 18] width 6 height 6
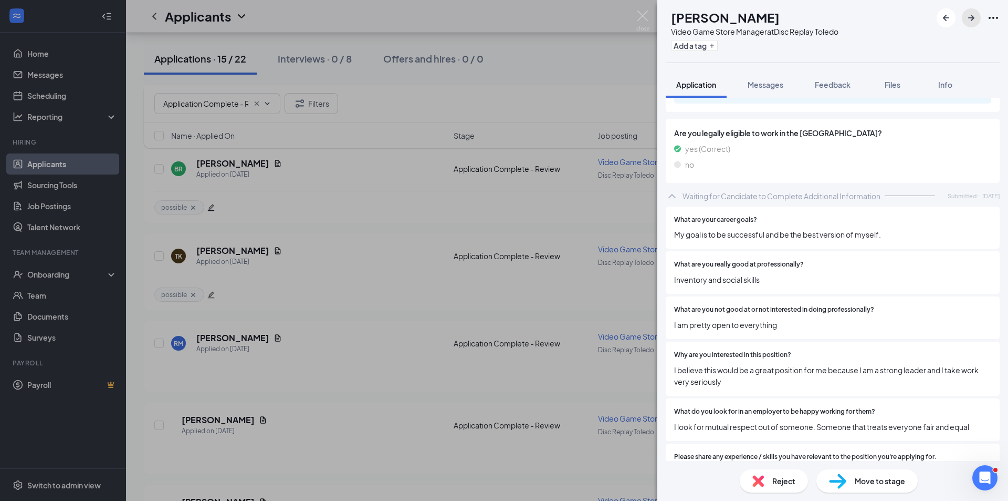
scroll to position [600, 0]
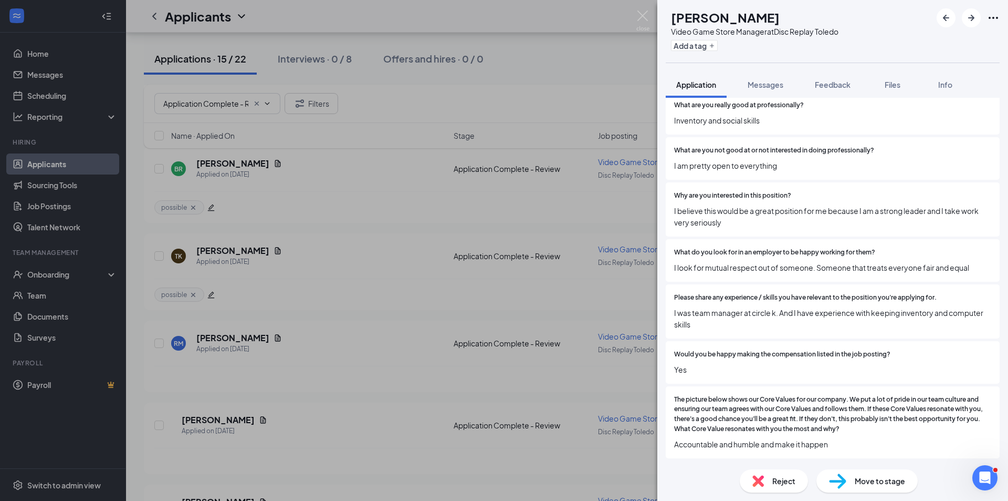
click at [766, 482] on div "Reject" at bounding box center [774, 480] width 68 height 23
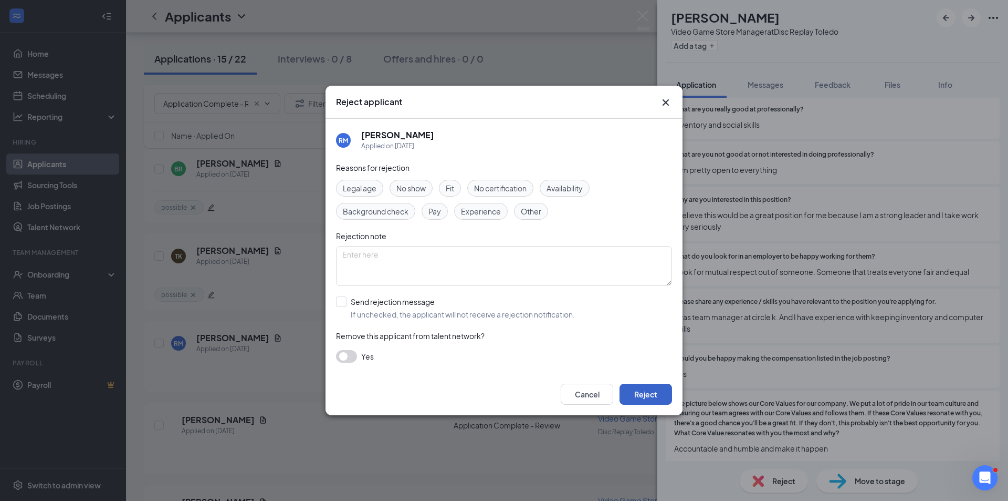
click at [661, 400] on button "Reject" at bounding box center [646, 393] width 53 height 21
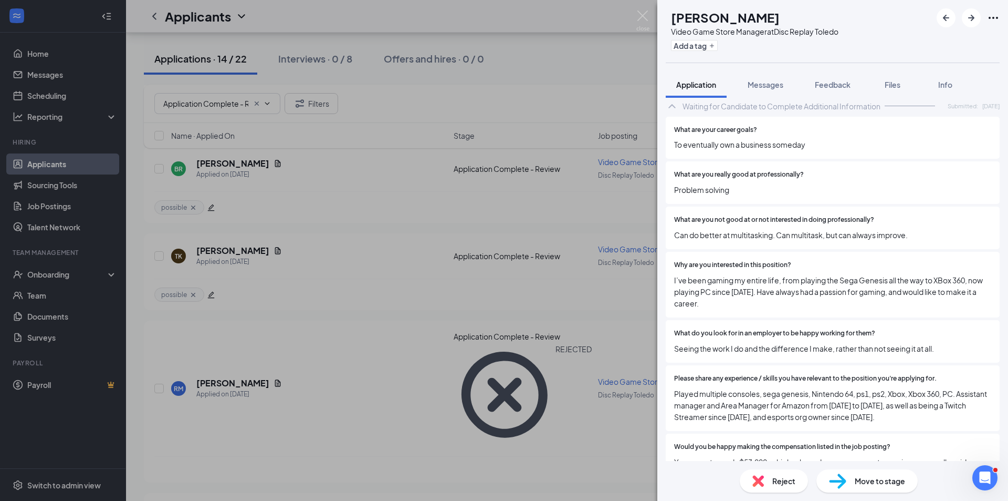
scroll to position [471, 0]
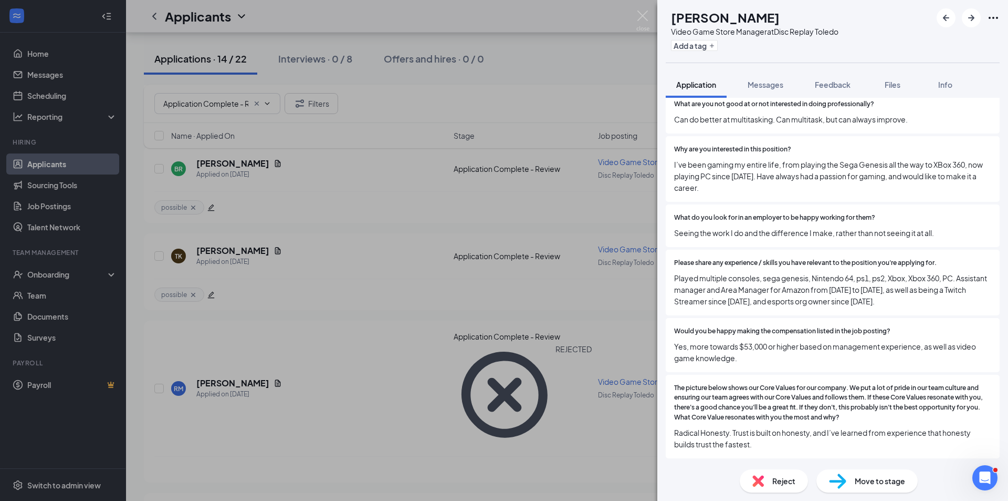
click at [776, 476] on span "Reject" at bounding box center [784, 481] width 23 height 12
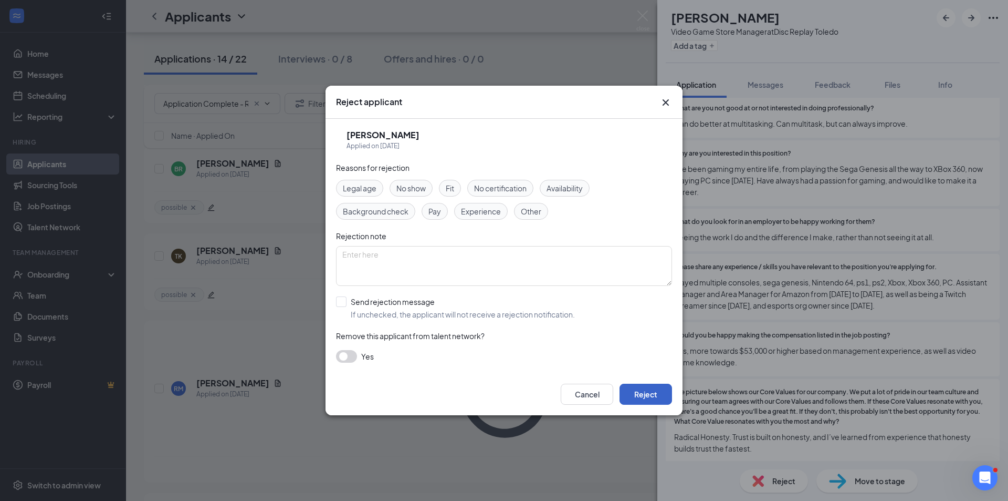
click at [651, 393] on button "Reject" at bounding box center [646, 393] width 53 height 21
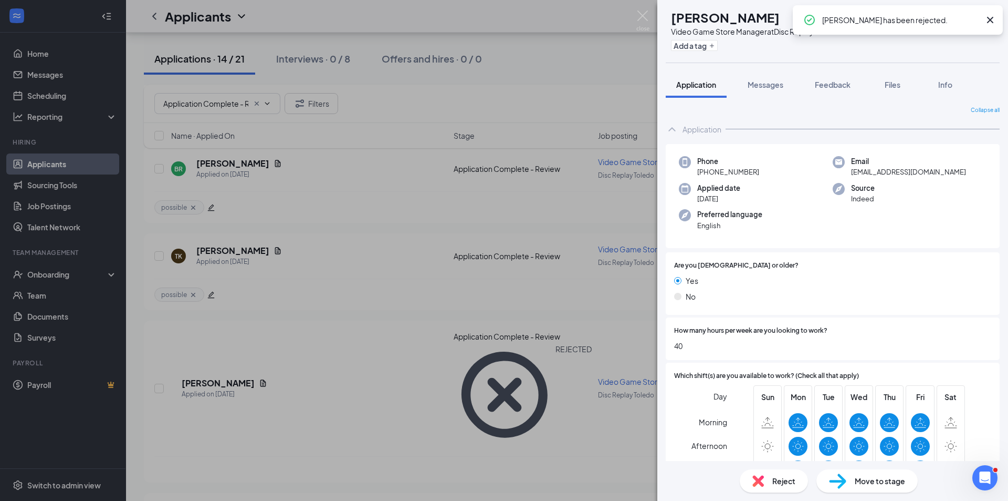
scroll to position [175, 0]
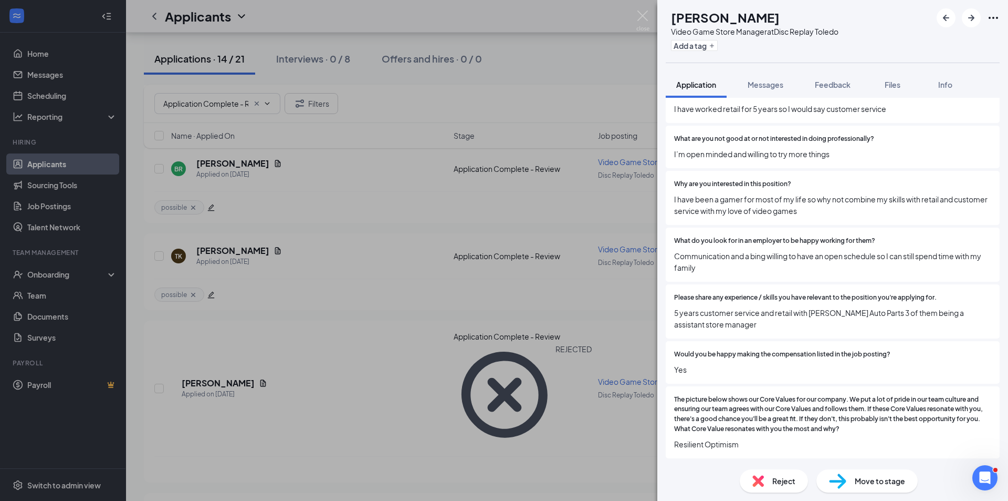
click at [768, 480] on div "Reject" at bounding box center [774, 480] width 68 height 23
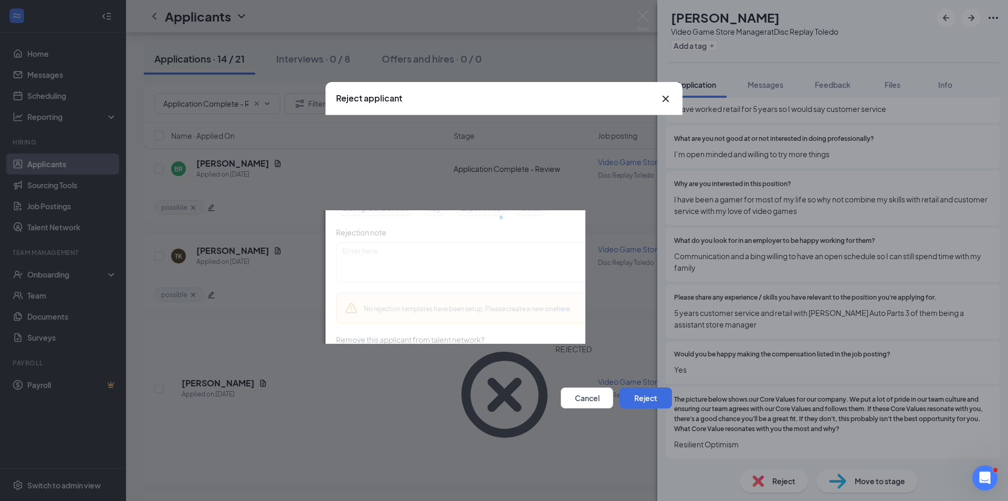
scroll to position [607, 0]
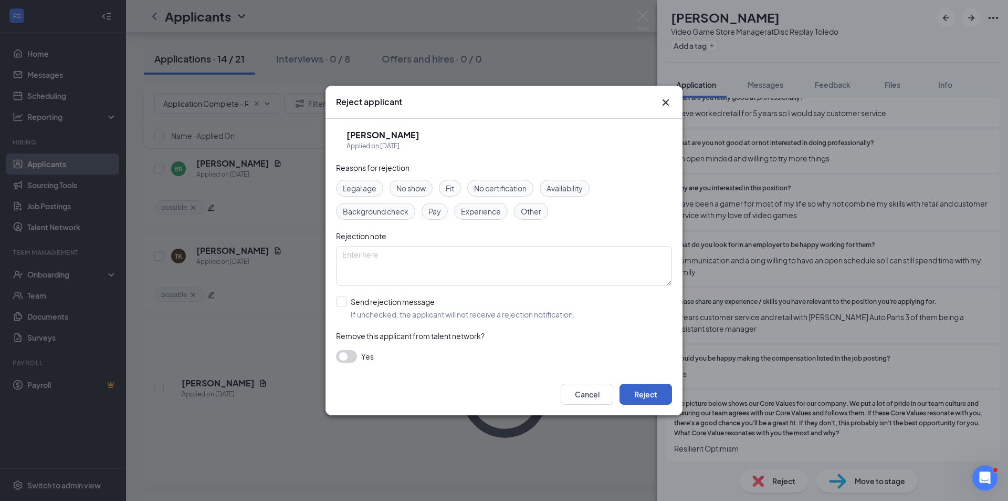
click at [659, 386] on button "Reject" at bounding box center [646, 393] width 53 height 21
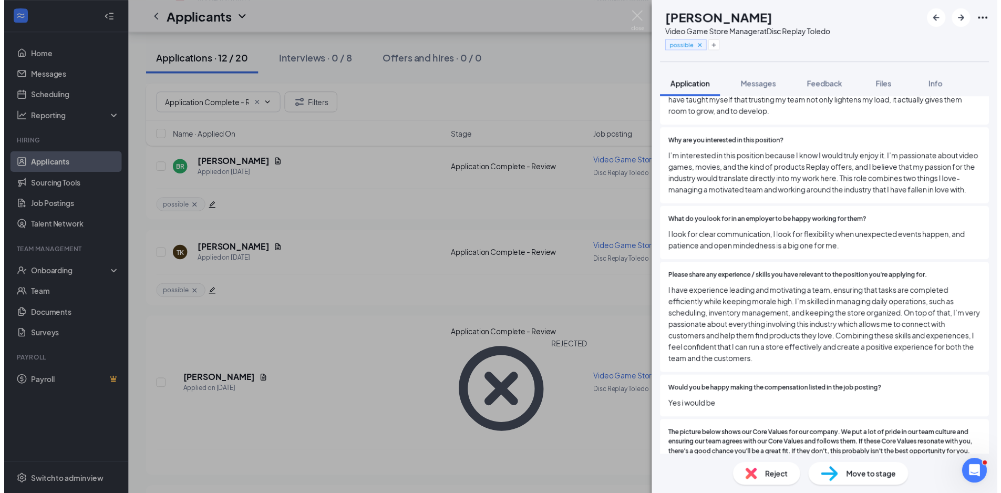
scroll to position [831, 0]
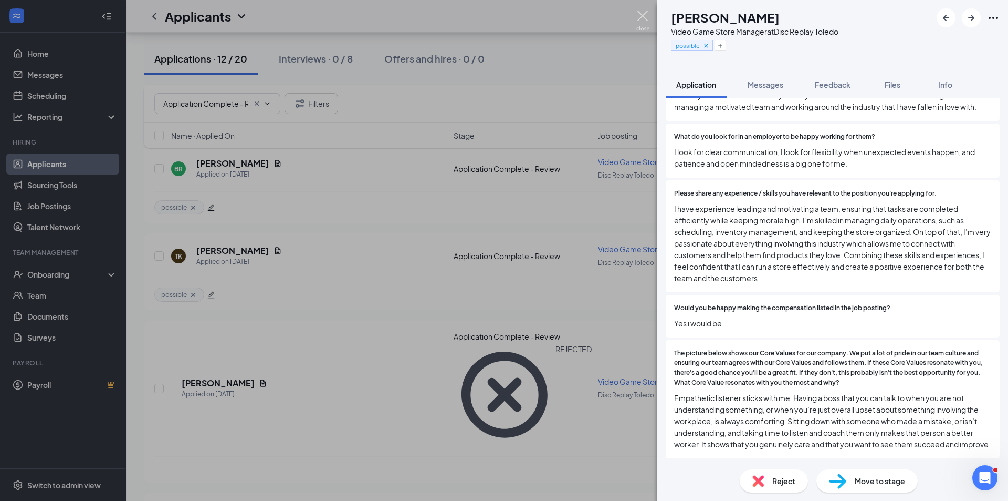
click at [644, 13] on img at bounding box center [643, 21] width 13 height 20
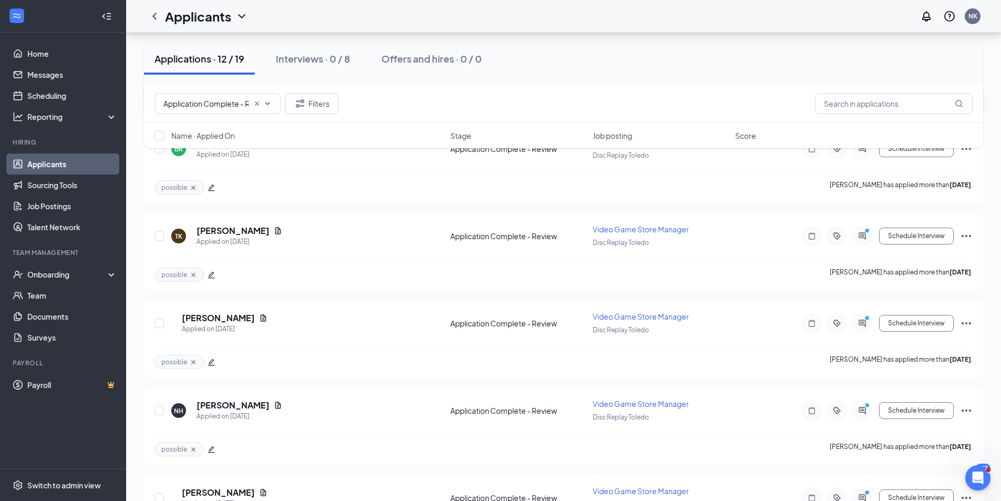
scroll to position [248, 0]
